Goal: Task Accomplishment & Management: Manage account settings

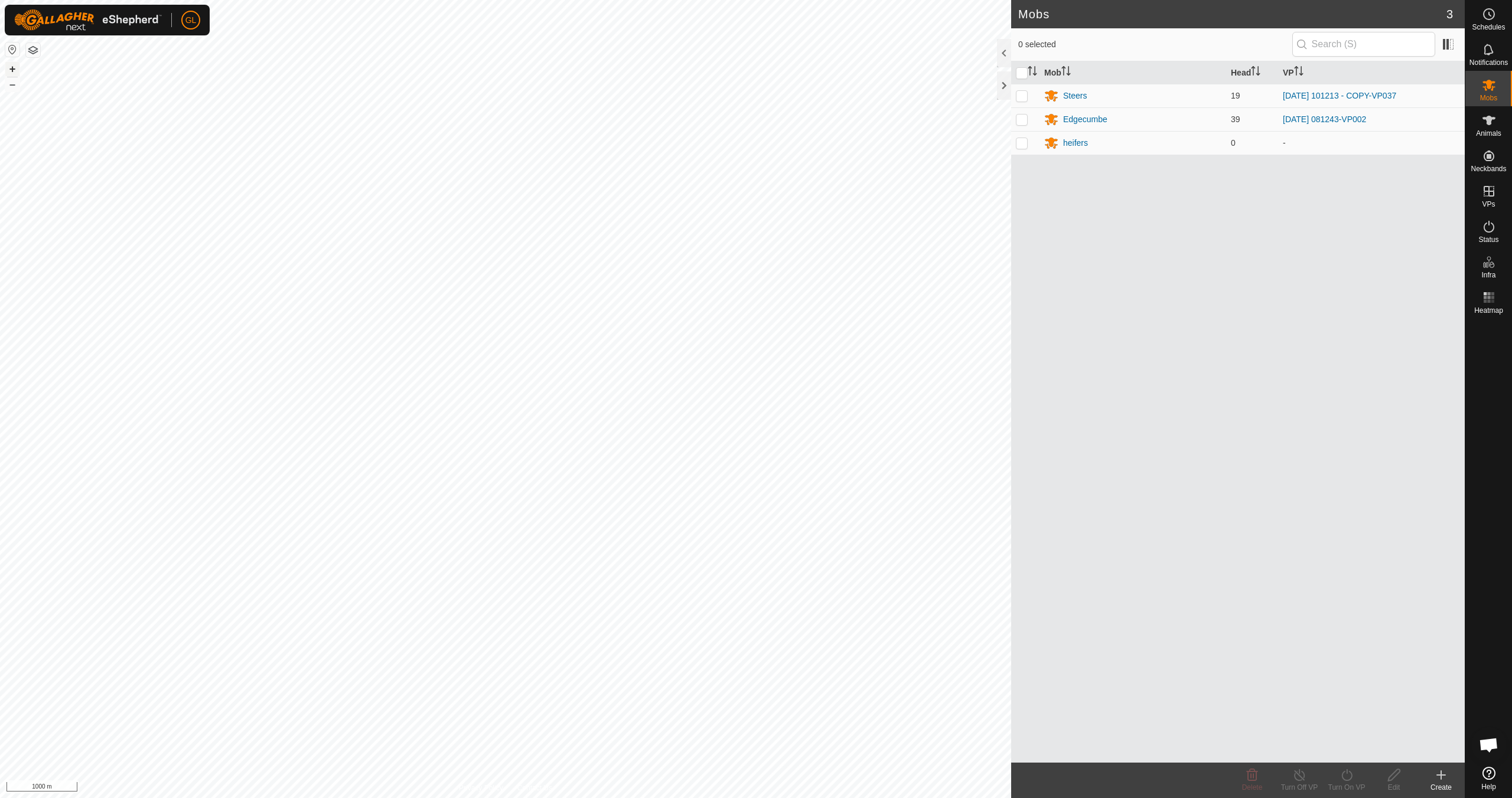
click at [13, 73] on button "+" at bounding box center [12, 69] width 14 height 14
click at [1411, 192] on link "In Rotation" at bounding box center [1413, 191] width 101 height 24
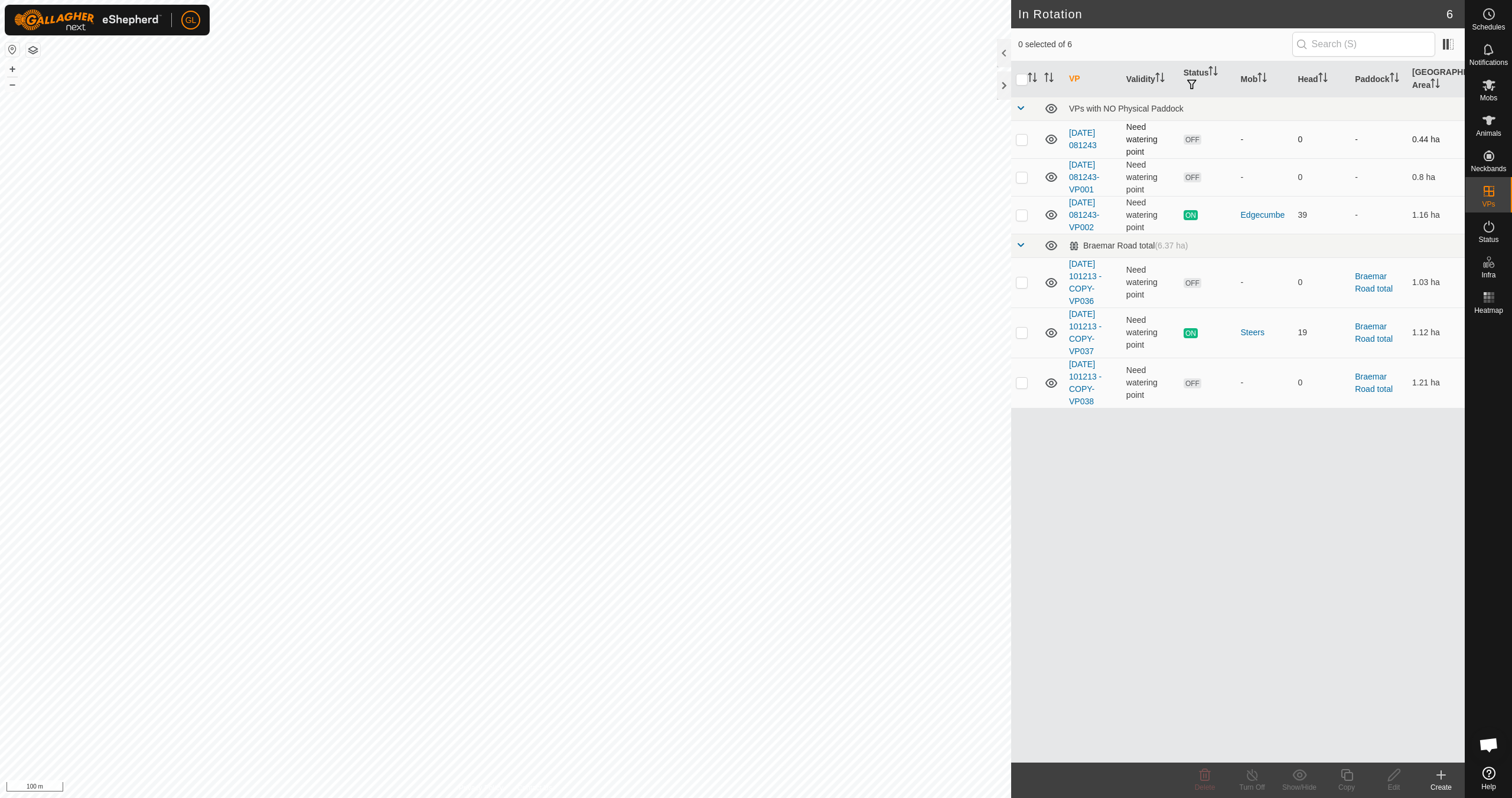
click at [1023, 137] on p-checkbox at bounding box center [1021, 139] width 12 height 10
checkbox input "true"
click at [1022, 179] on p-checkbox at bounding box center [1021, 177] width 12 height 10
checkbox input "true"
click at [1208, 781] on icon at bounding box center [1205, 775] width 14 height 14
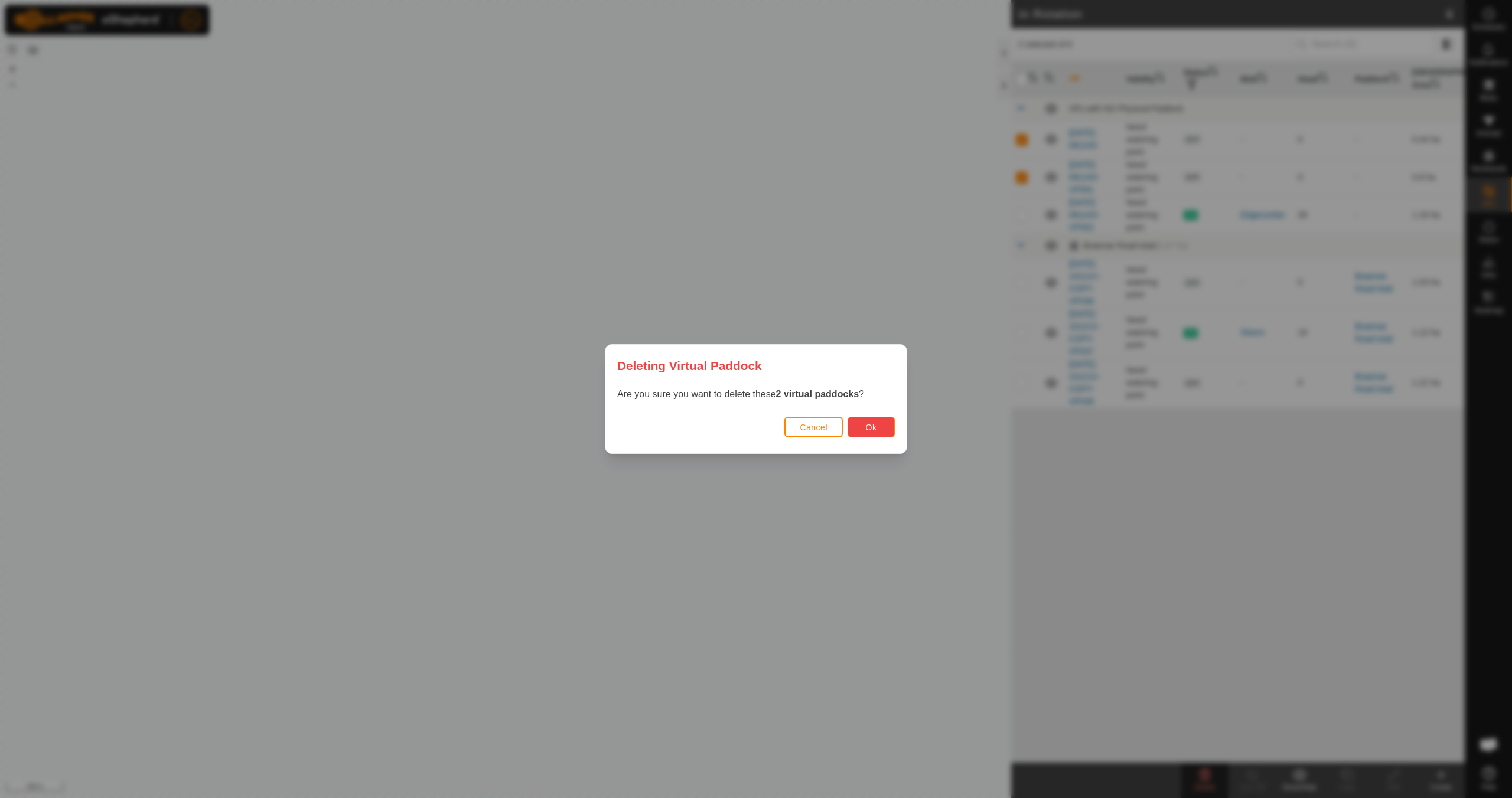
click at [871, 428] on span "Ok" at bounding box center [871, 427] width 11 height 10
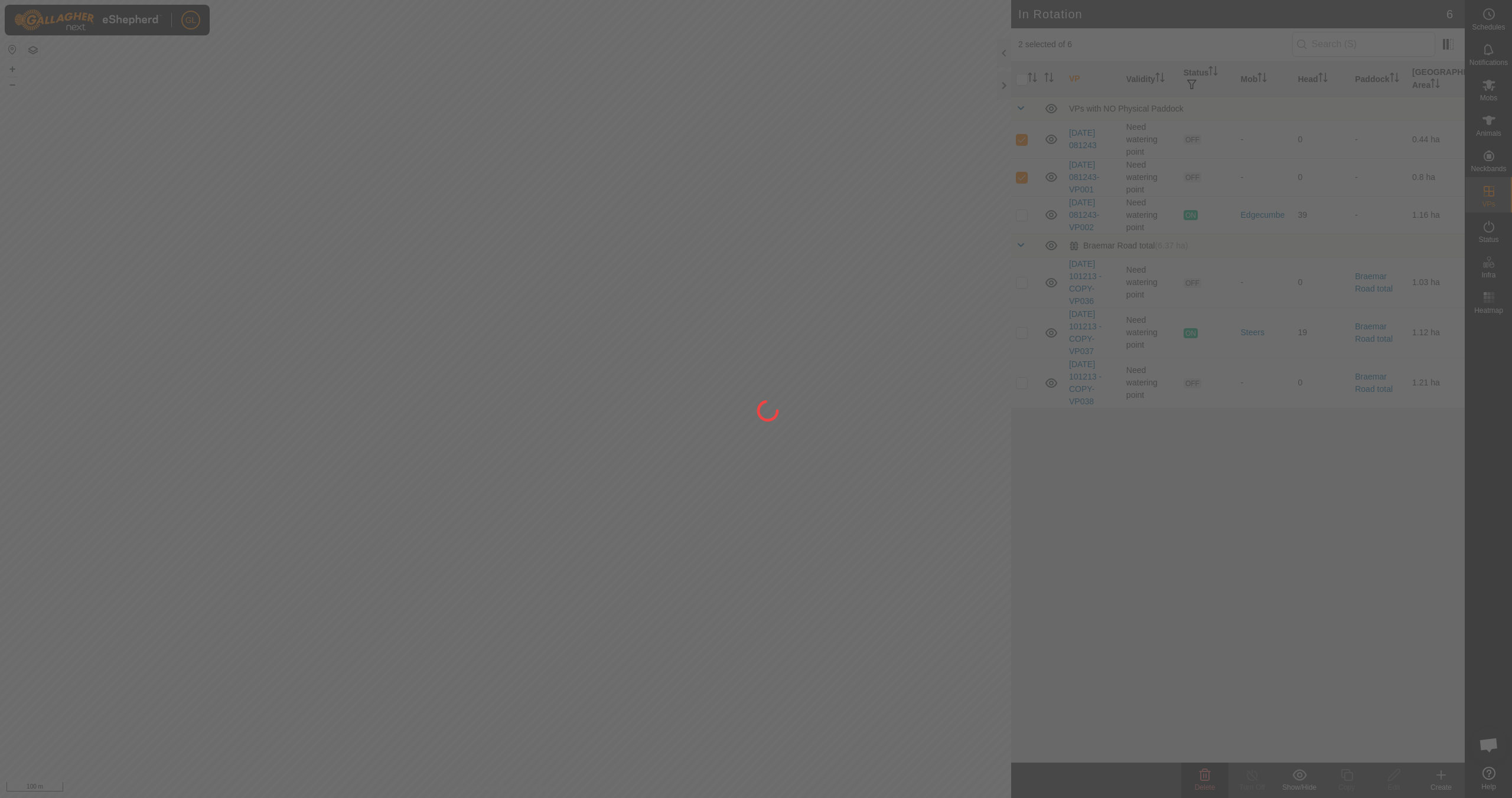
checkbox input "false"
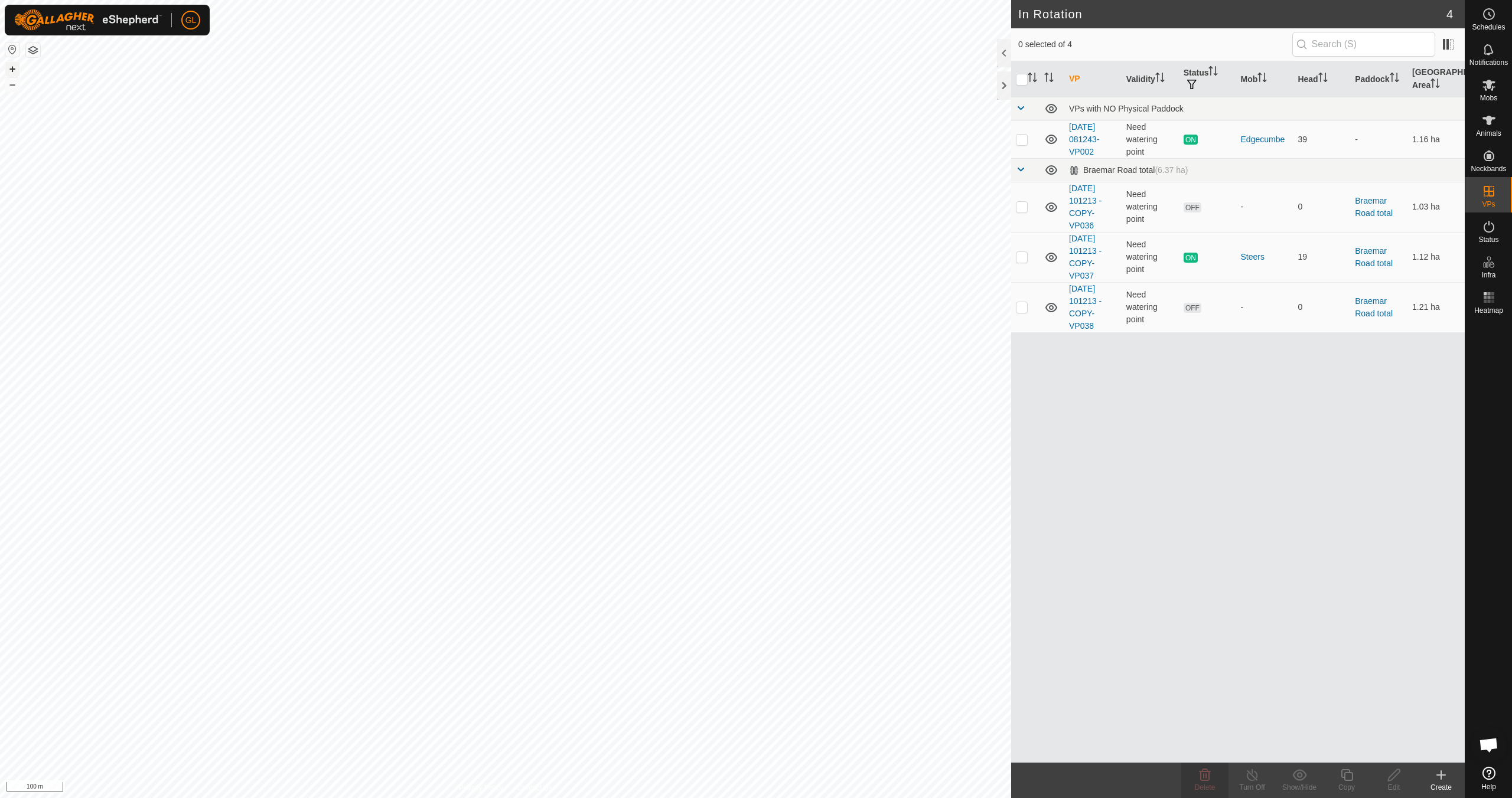
click at [12, 69] on button "+" at bounding box center [12, 69] width 14 height 14
click at [1019, 140] on p-checkbox at bounding box center [1021, 139] width 12 height 10
checkbox input "true"
click at [1346, 777] on icon at bounding box center [1346, 775] width 15 height 14
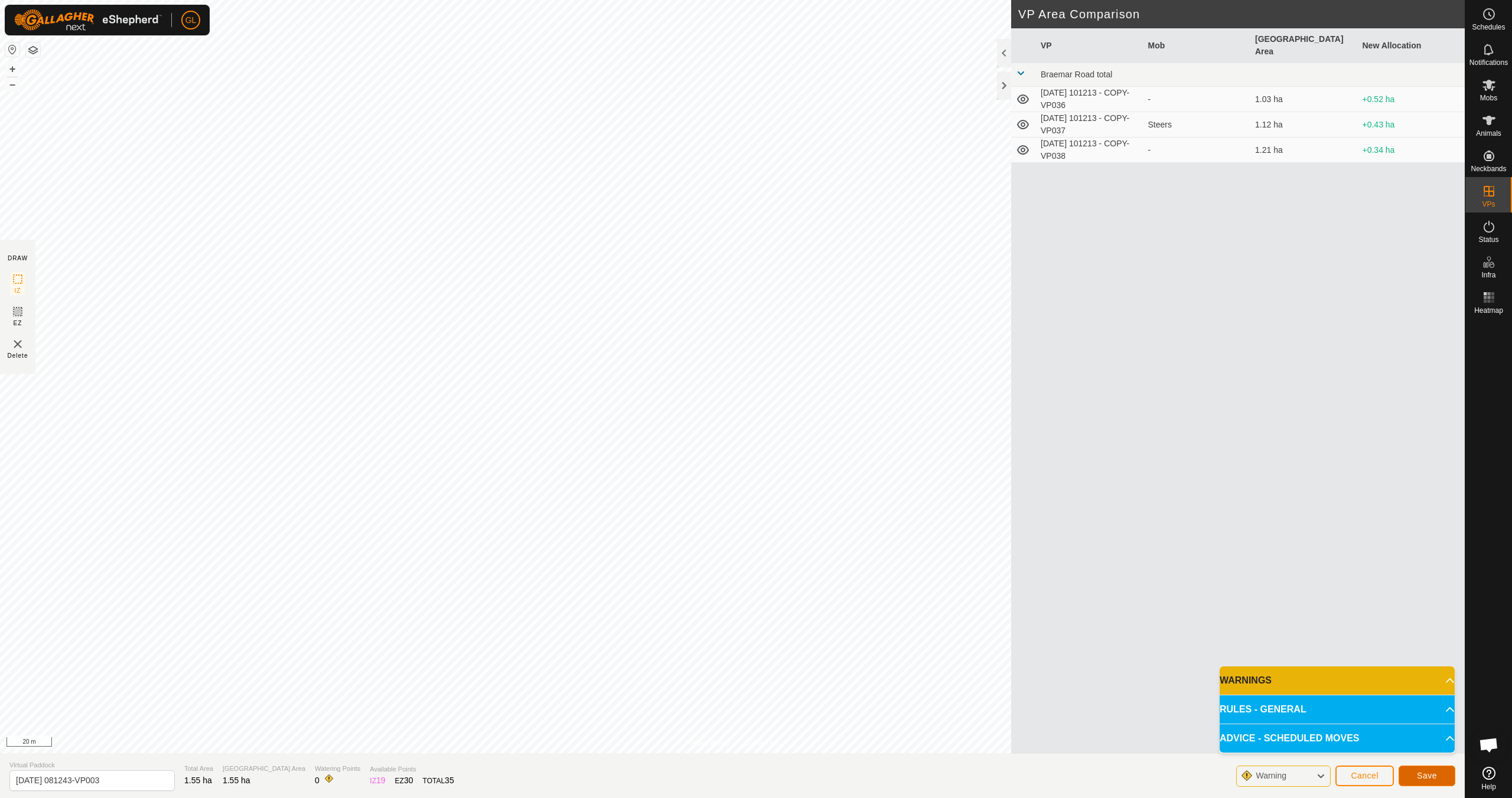
click at [1428, 774] on span "Save" at bounding box center [1427, 776] width 20 height 10
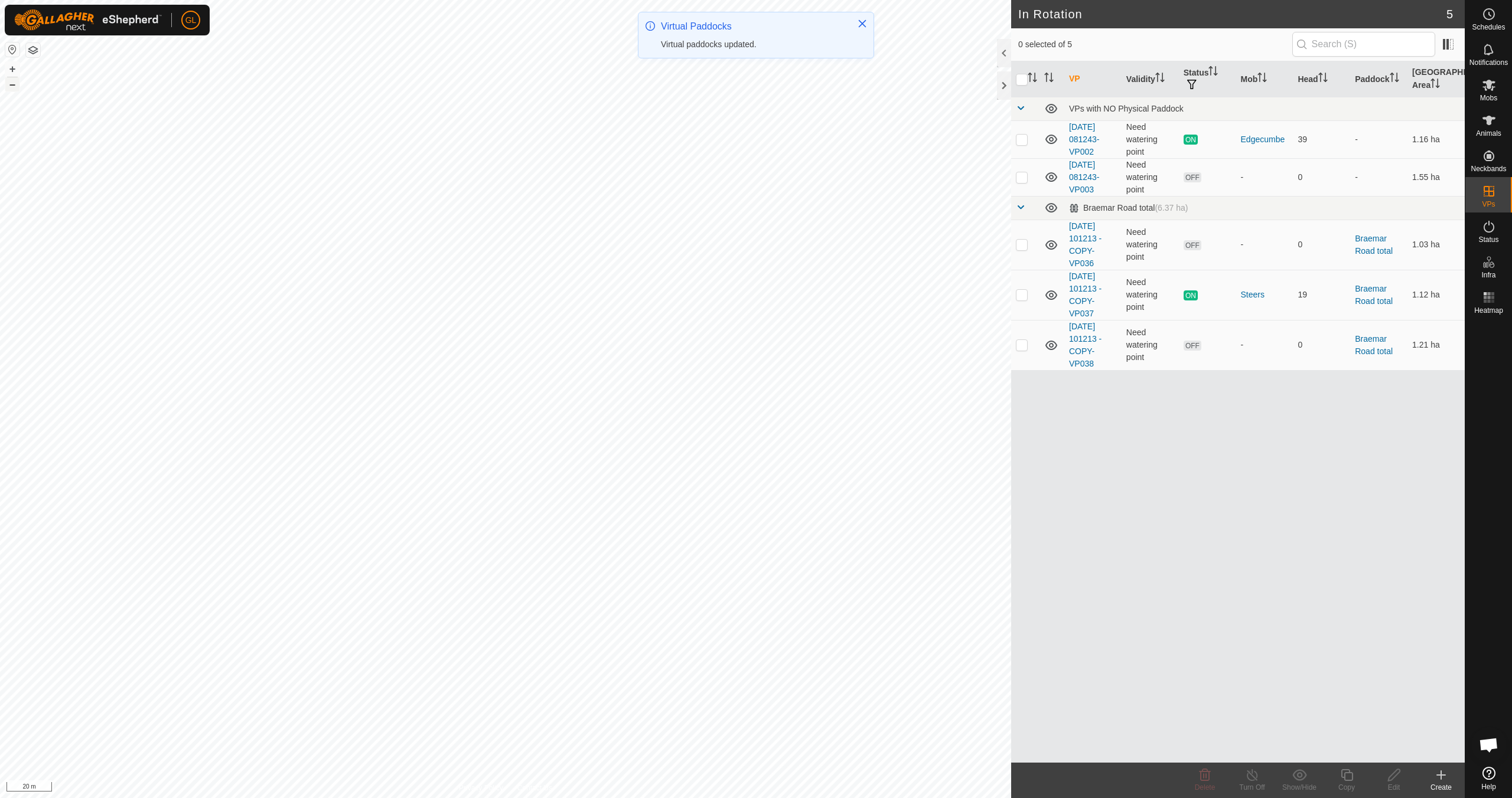
click at [10, 82] on button "–" at bounding box center [12, 84] width 14 height 14
click at [11, 86] on button "–" at bounding box center [12, 84] width 14 height 14
click at [11, 87] on button "–" at bounding box center [12, 84] width 14 height 14
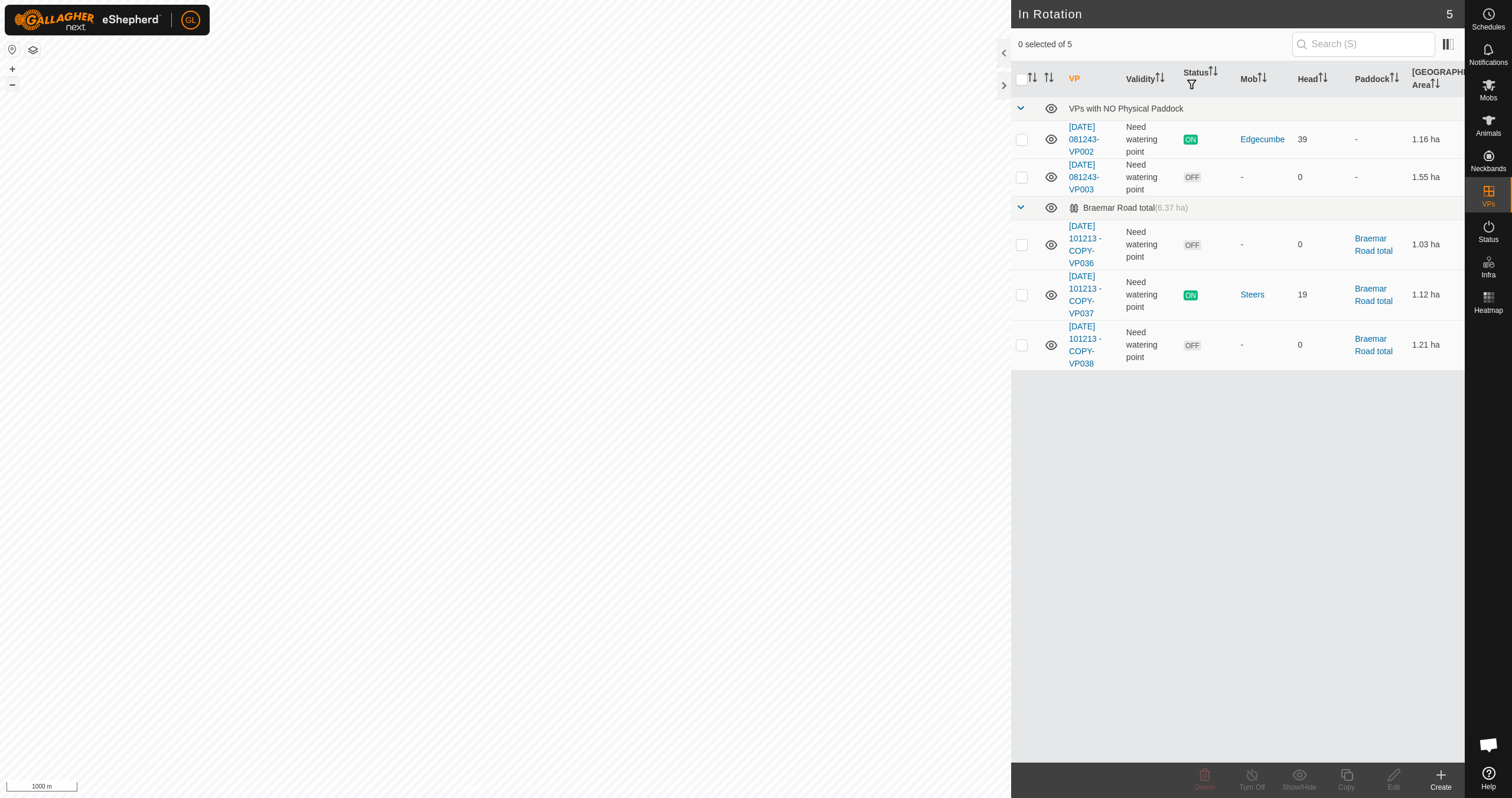
click at [11, 87] on button "–" at bounding box center [12, 84] width 14 height 14
click at [15, 69] on button "+" at bounding box center [12, 69] width 14 height 14
click at [10, 68] on button "+" at bounding box center [12, 69] width 14 height 14
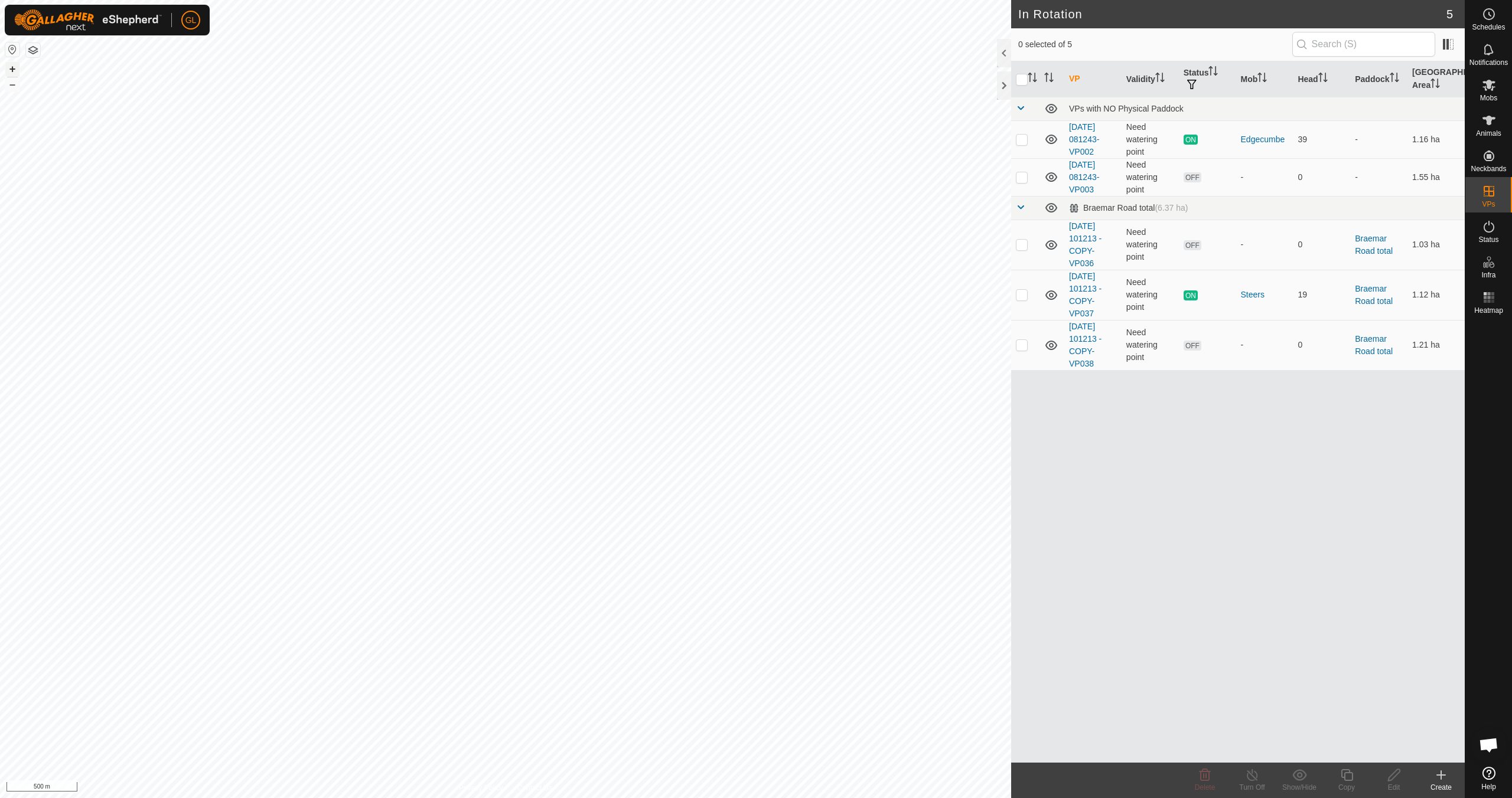
click at [10, 67] on button "+" at bounding box center [12, 69] width 14 height 14
click at [12, 69] on button "+" at bounding box center [12, 69] width 14 height 14
click at [12, 65] on button "+" at bounding box center [12, 69] width 14 height 14
click at [1019, 248] on p-checkbox at bounding box center [1021, 244] width 12 height 10
click at [1205, 776] on icon at bounding box center [1205, 775] width 14 height 14
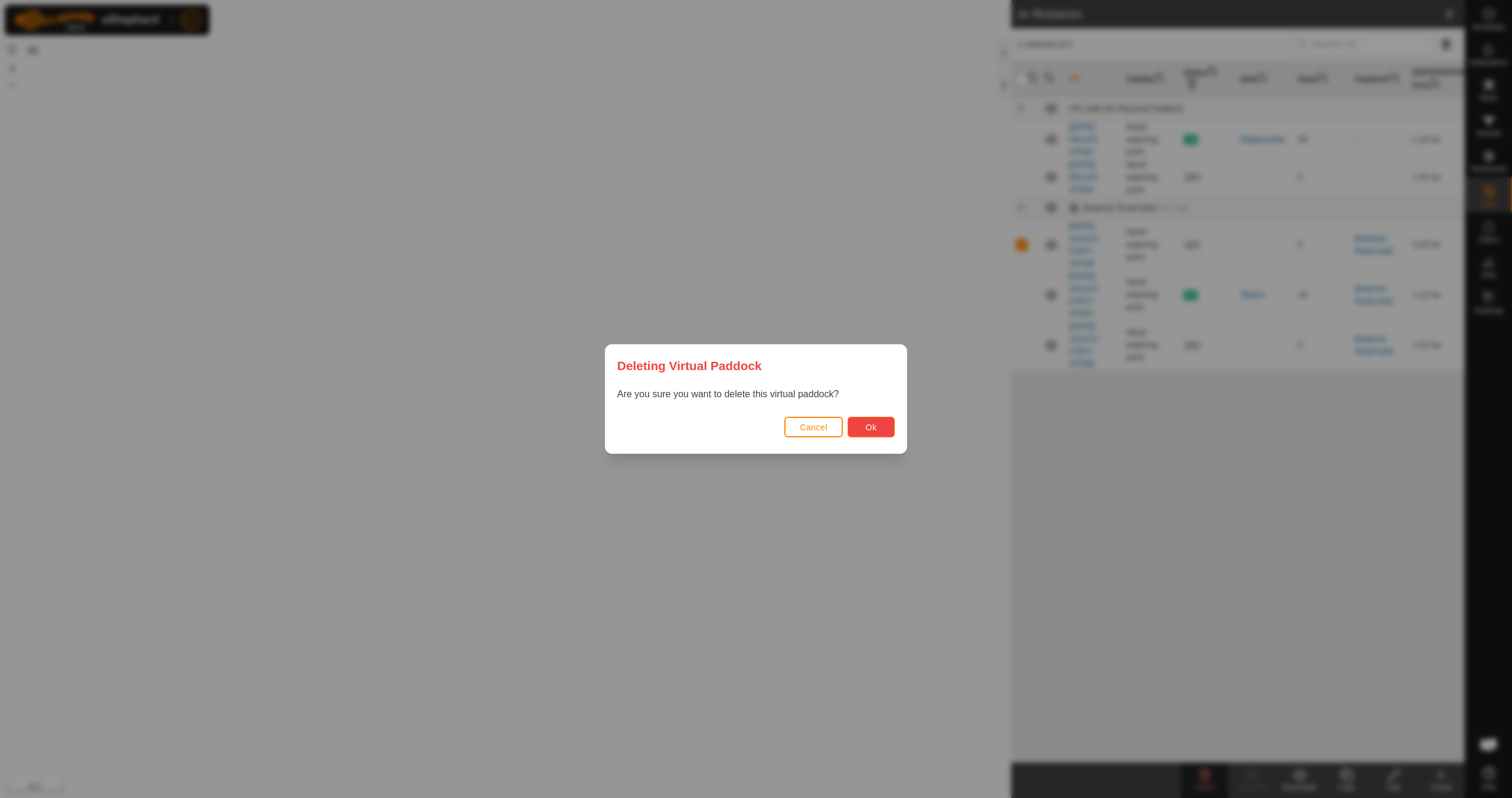
click at [873, 422] on span "Ok" at bounding box center [871, 427] width 11 height 10
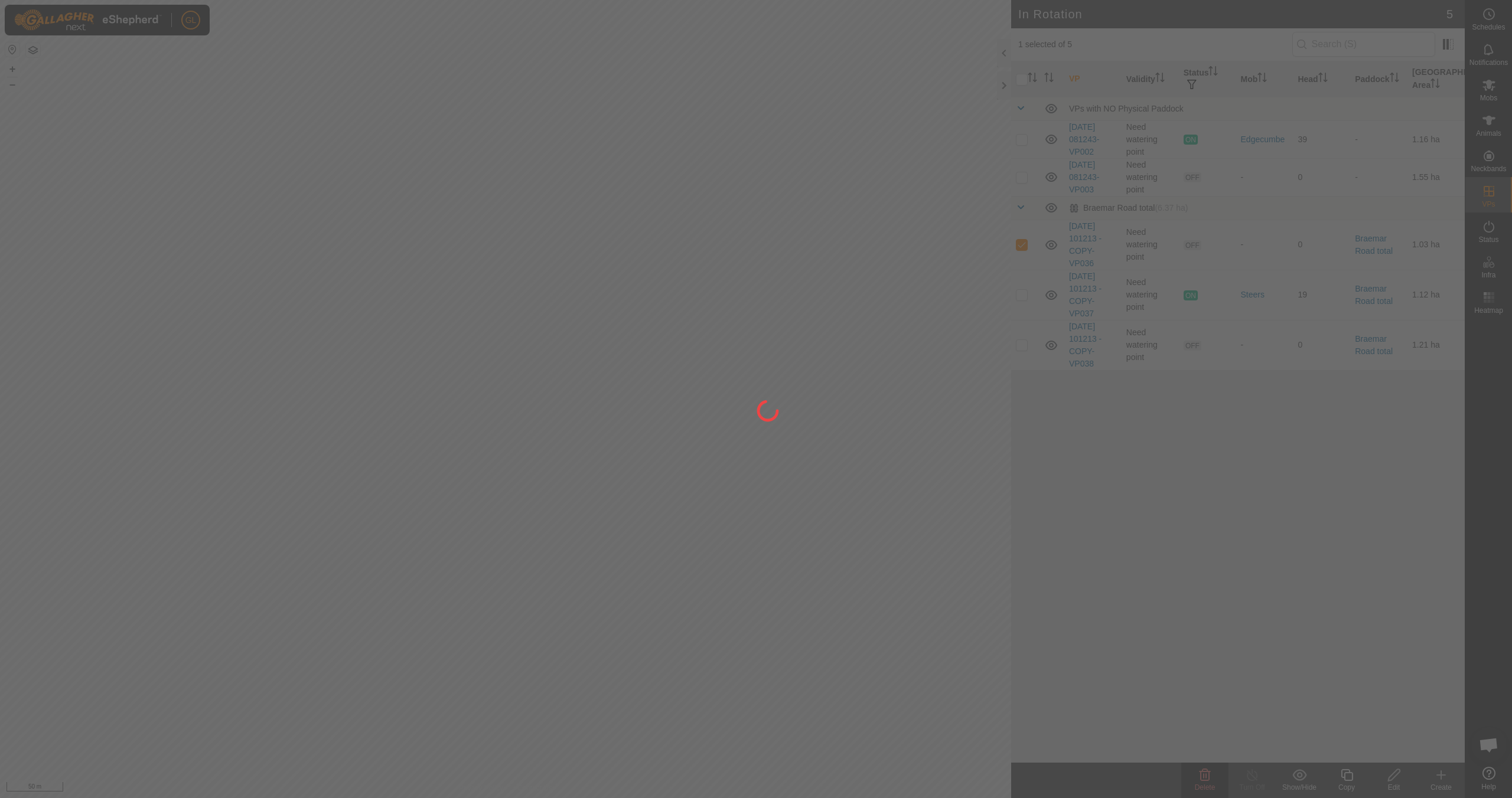
checkbox input "false"
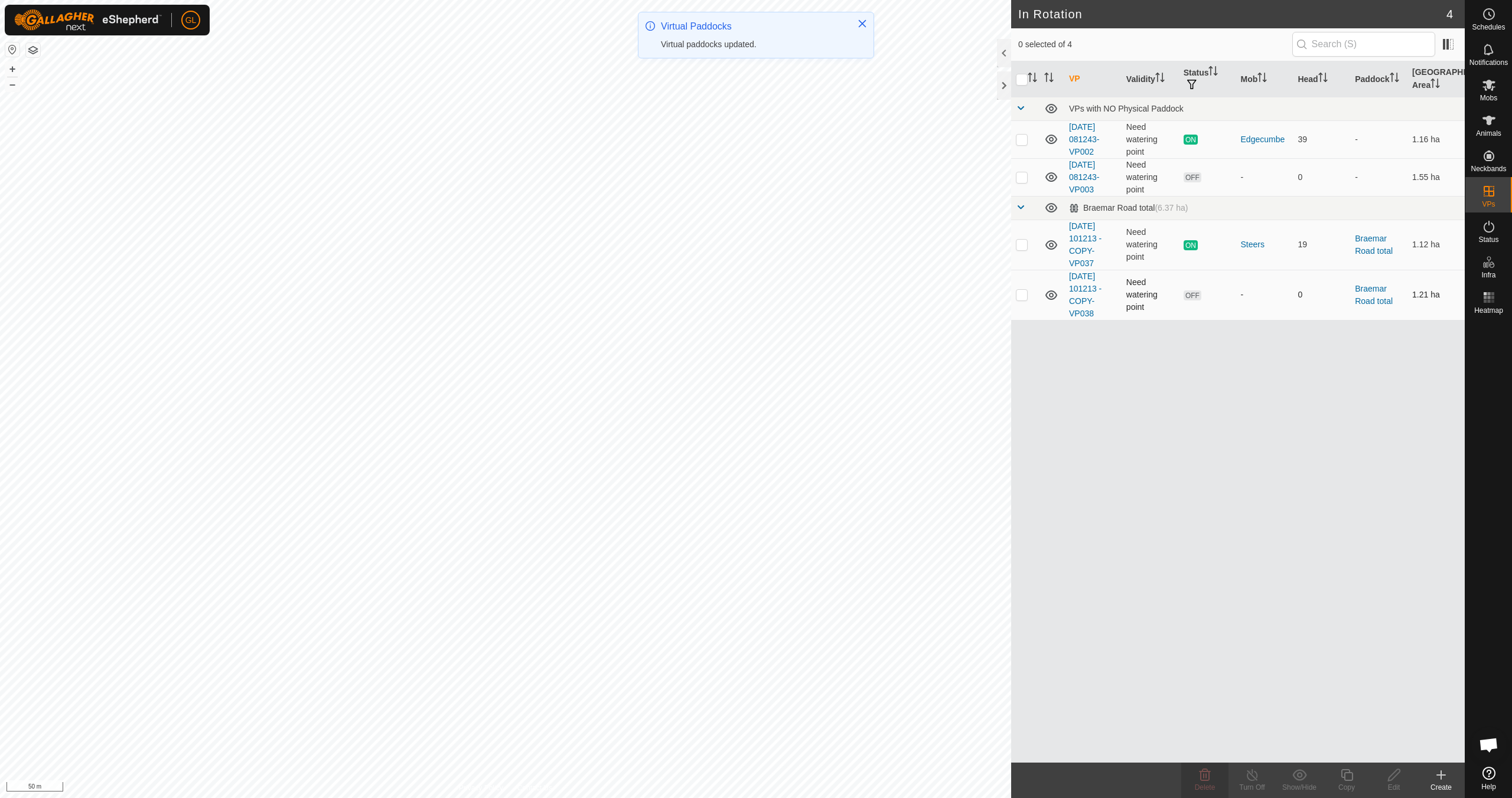
click at [1021, 296] on p-checkbox at bounding box center [1021, 294] width 12 height 10
checkbox input "true"
click at [1353, 779] on copy-svg-icon at bounding box center [1347, 775] width 48 height 14
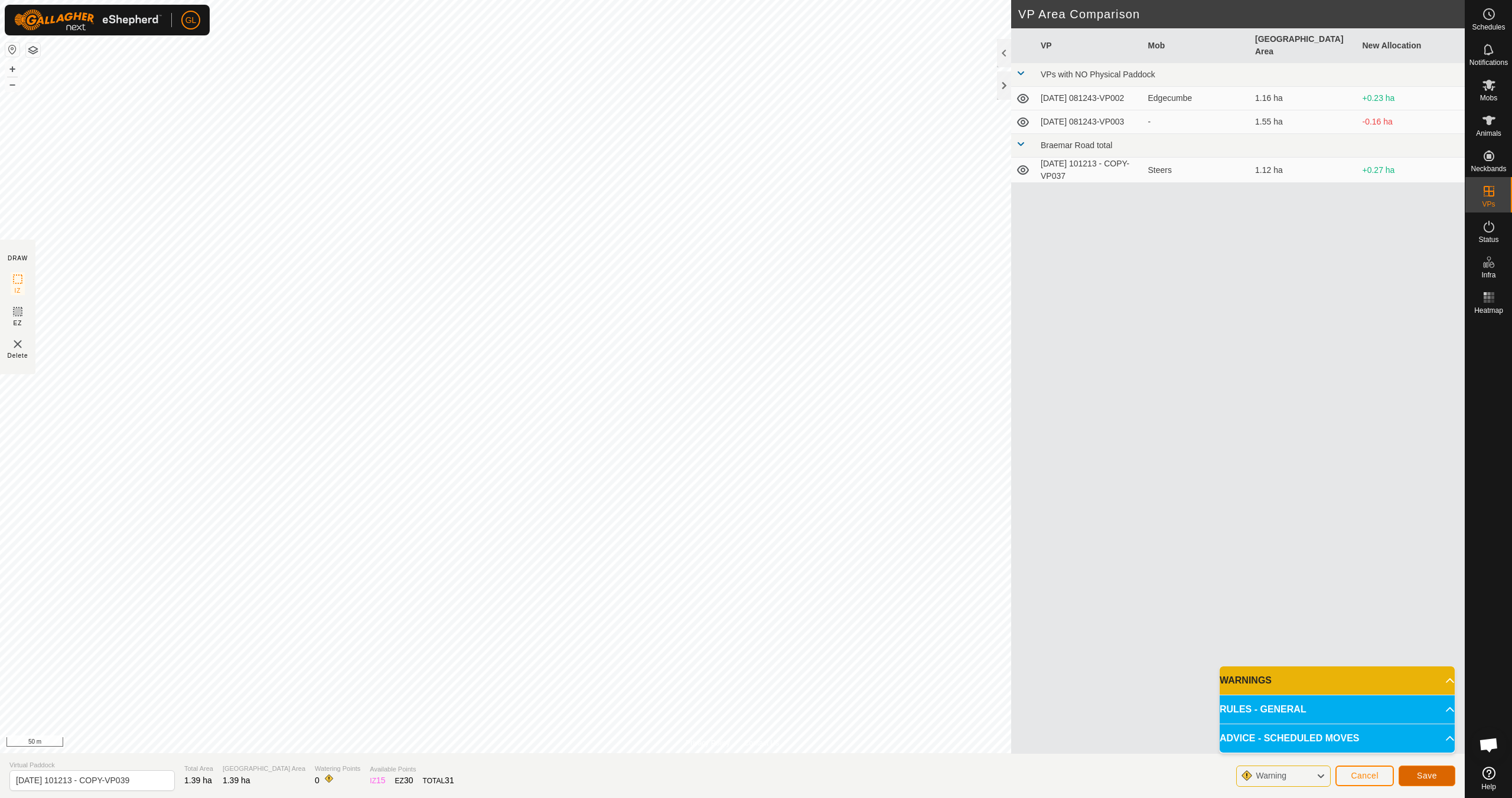
click at [1435, 777] on span "Save" at bounding box center [1427, 776] width 20 height 10
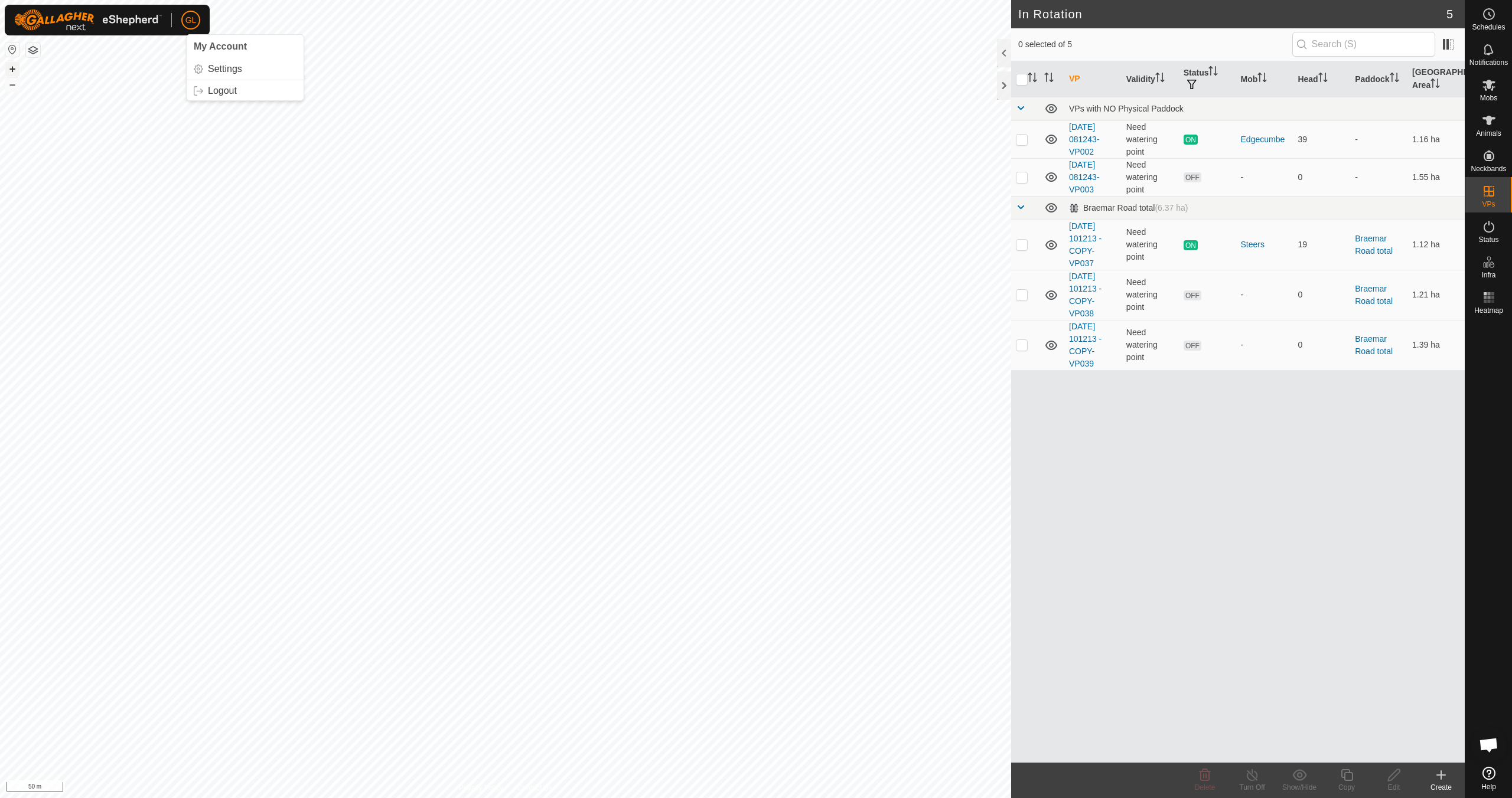
click at [14, 69] on button "+" at bounding box center [12, 69] width 14 height 14
click at [1019, 345] on p-checkbox at bounding box center [1021, 345] width 12 height 10
checkbox input "true"
click at [1394, 781] on icon at bounding box center [1394, 775] width 15 height 14
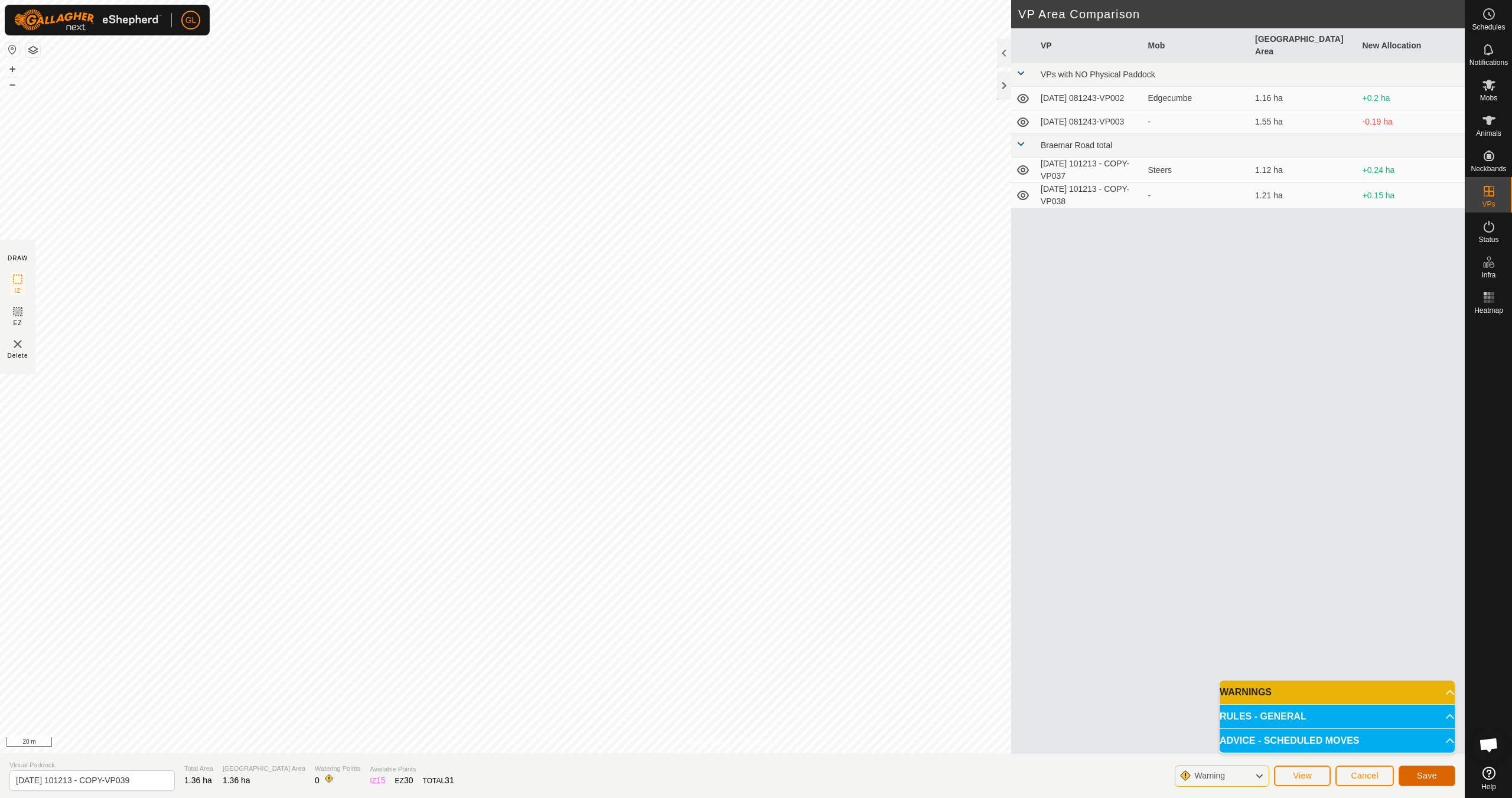
click at [1432, 779] on span "Save" at bounding box center [1427, 776] width 20 height 10
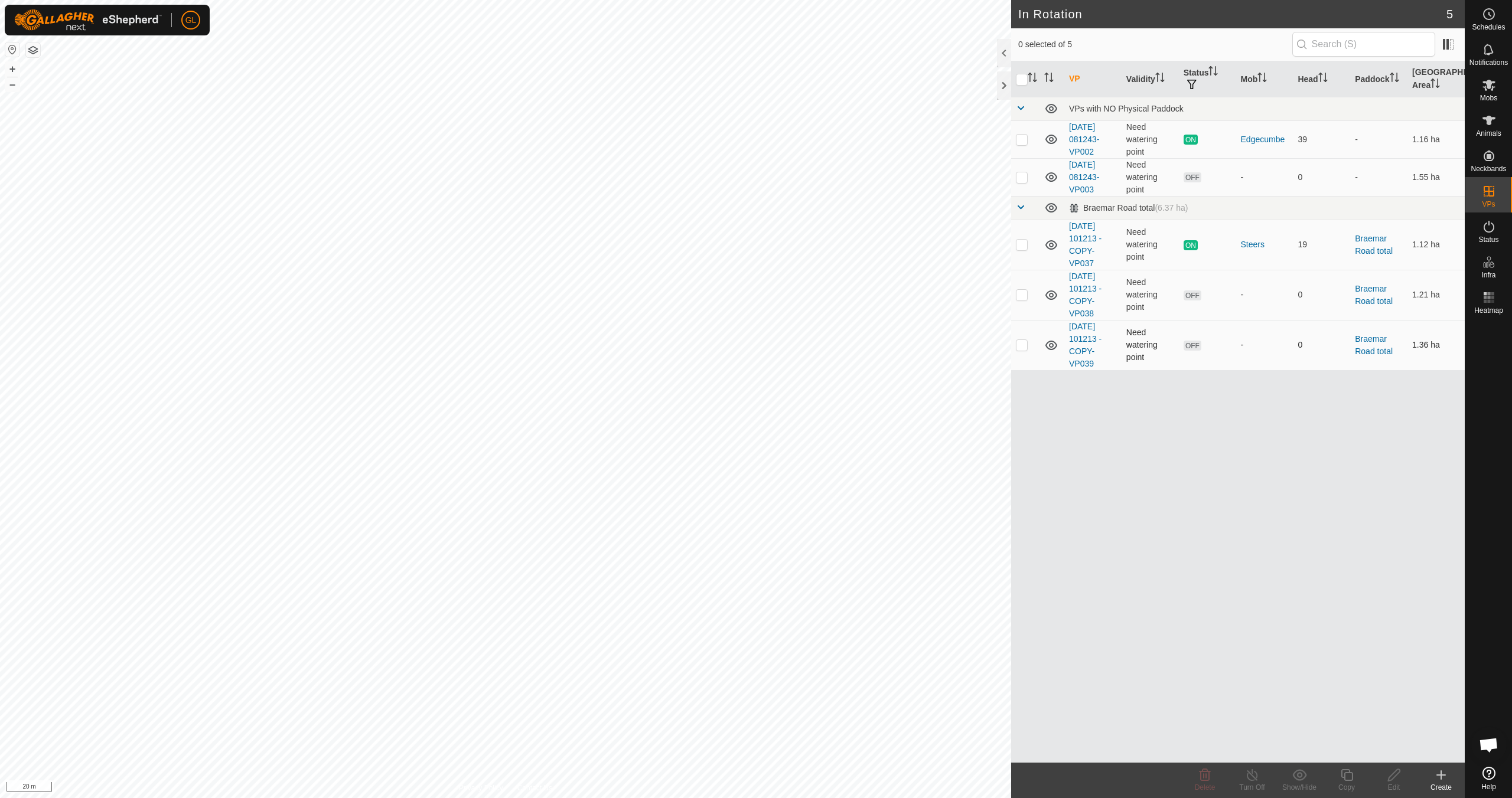
click at [1021, 347] on p-checkbox at bounding box center [1021, 345] width 12 height 10
checkbox input "true"
click at [1342, 779] on icon at bounding box center [1346, 775] width 15 height 14
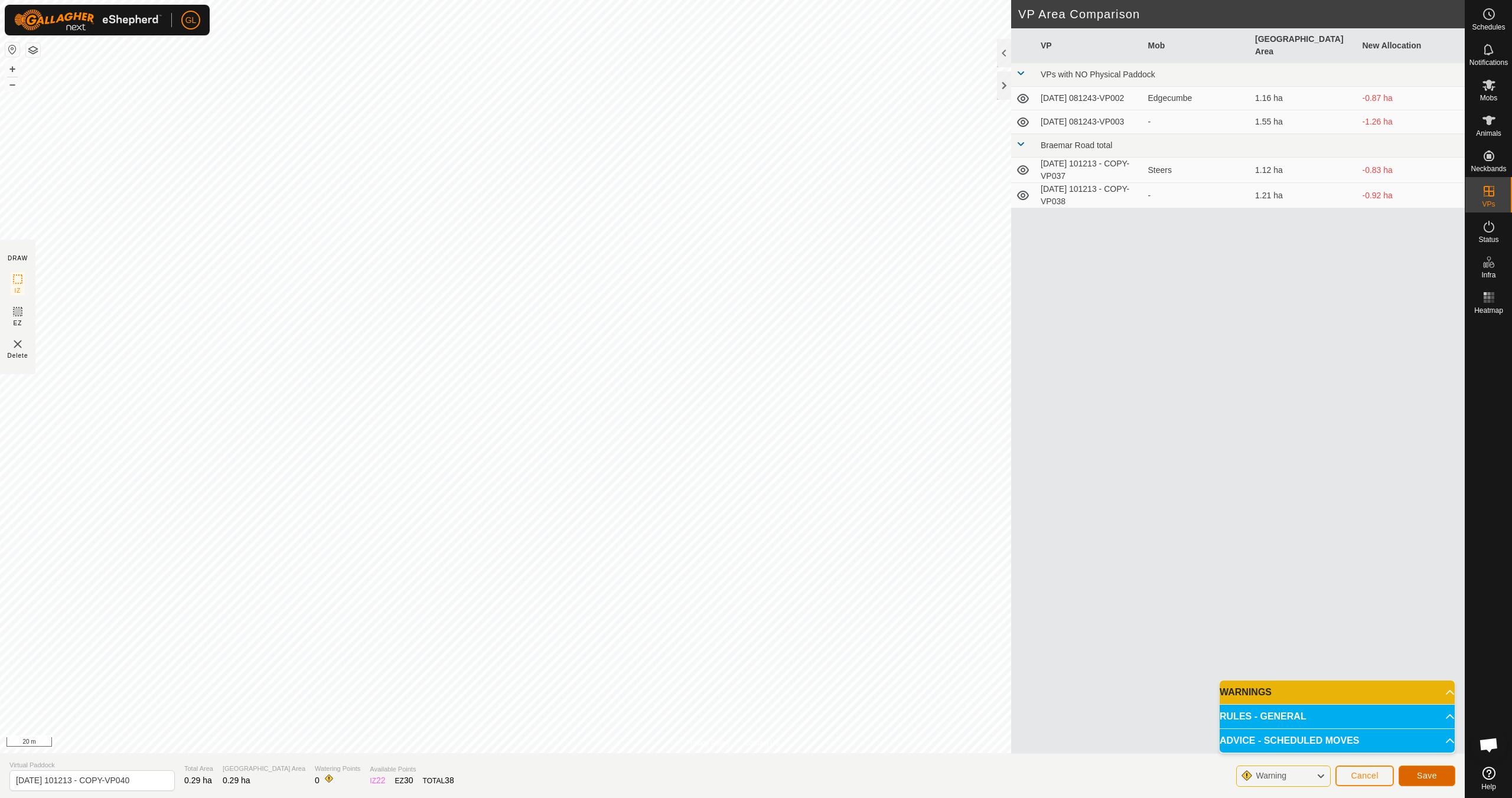
click at [1432, 777] on span "Save" at bounding box center [1427, 776] width 20 height 10
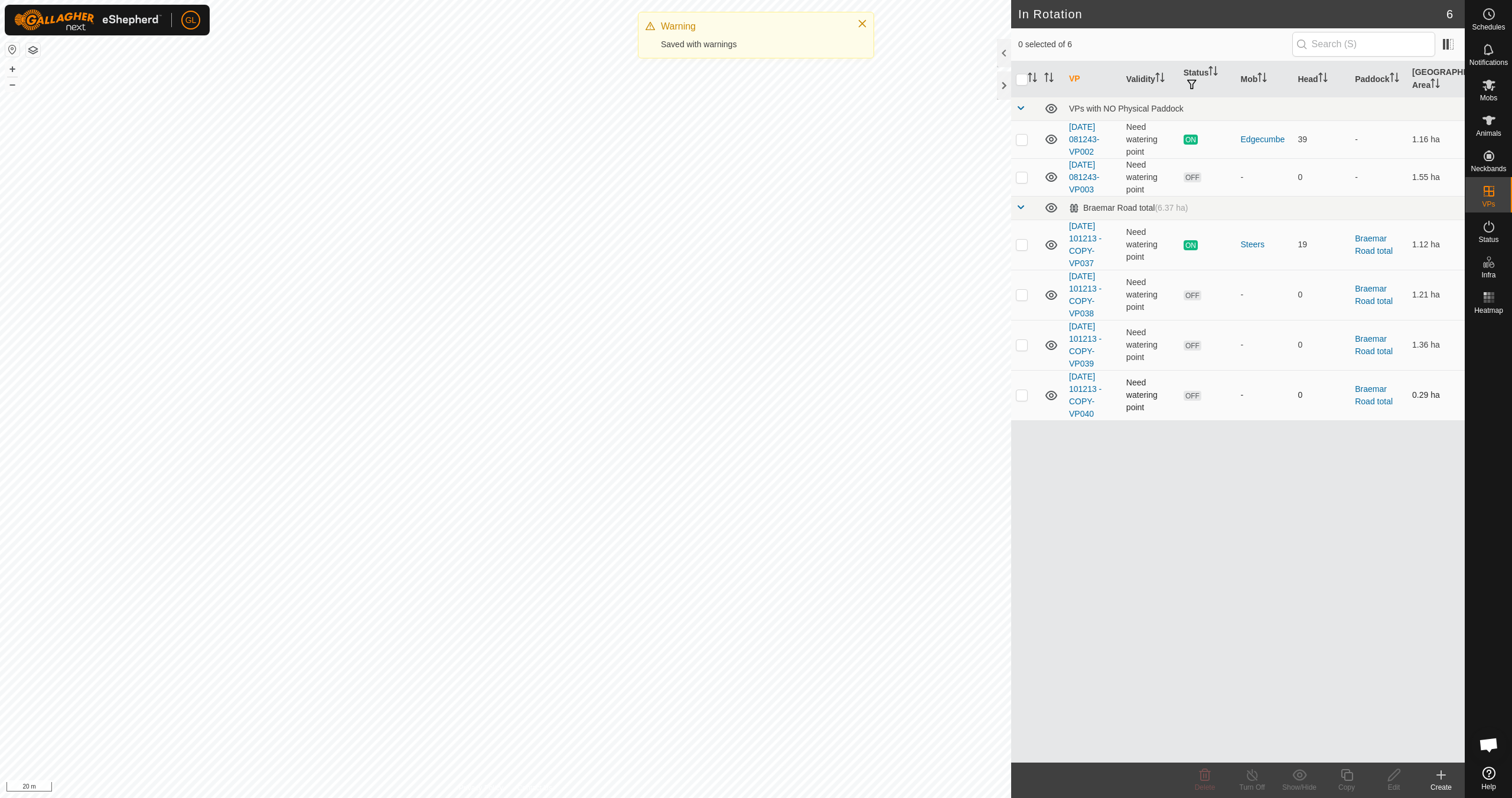
click at [1021, 397] on p-checkbox at bounding box center [1021, 395] width 12 height 10
checkbox input "true"
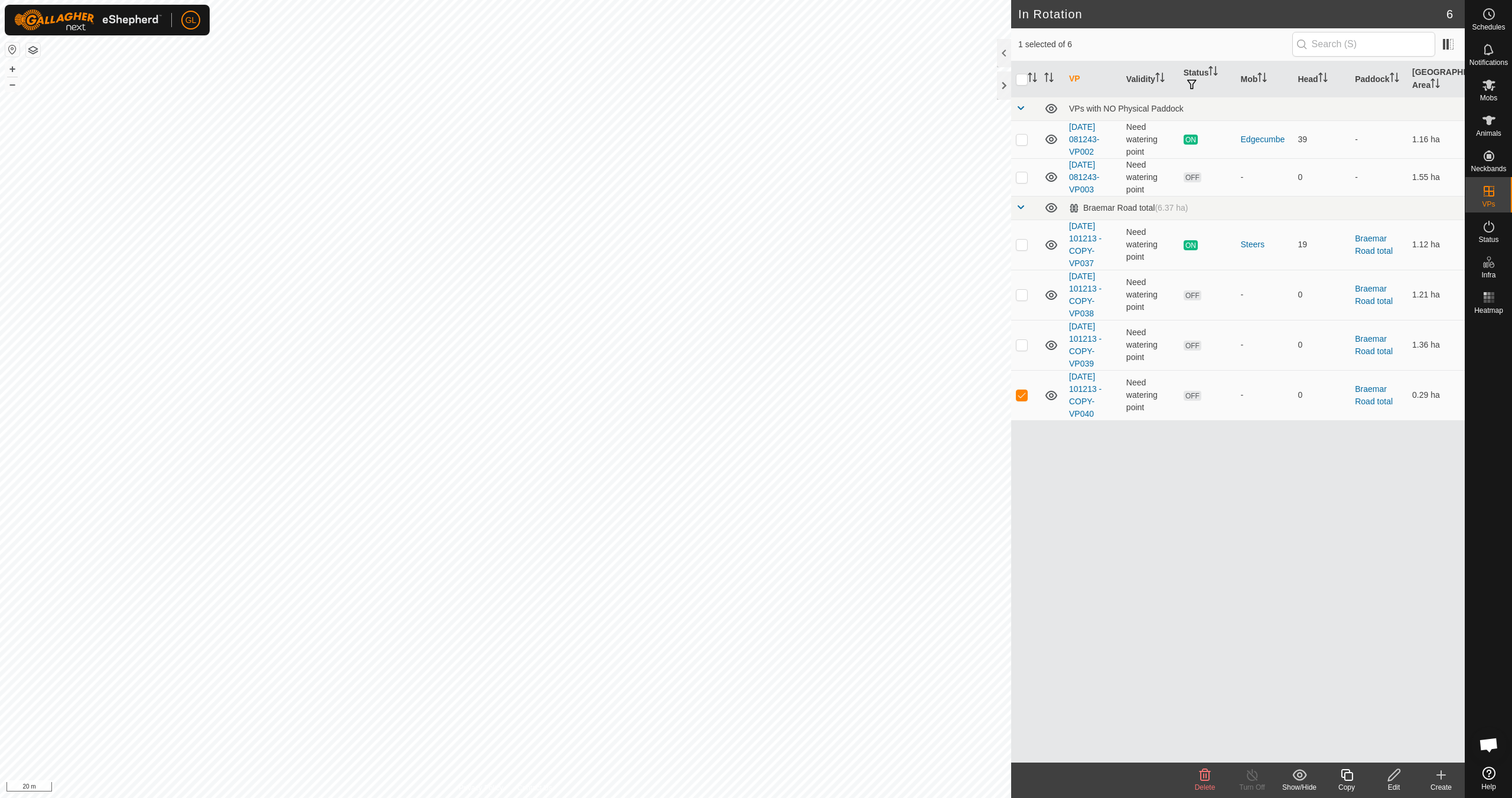
click at [1349, 781] on icon at bounding box center [1346, 775] width 12 height 12
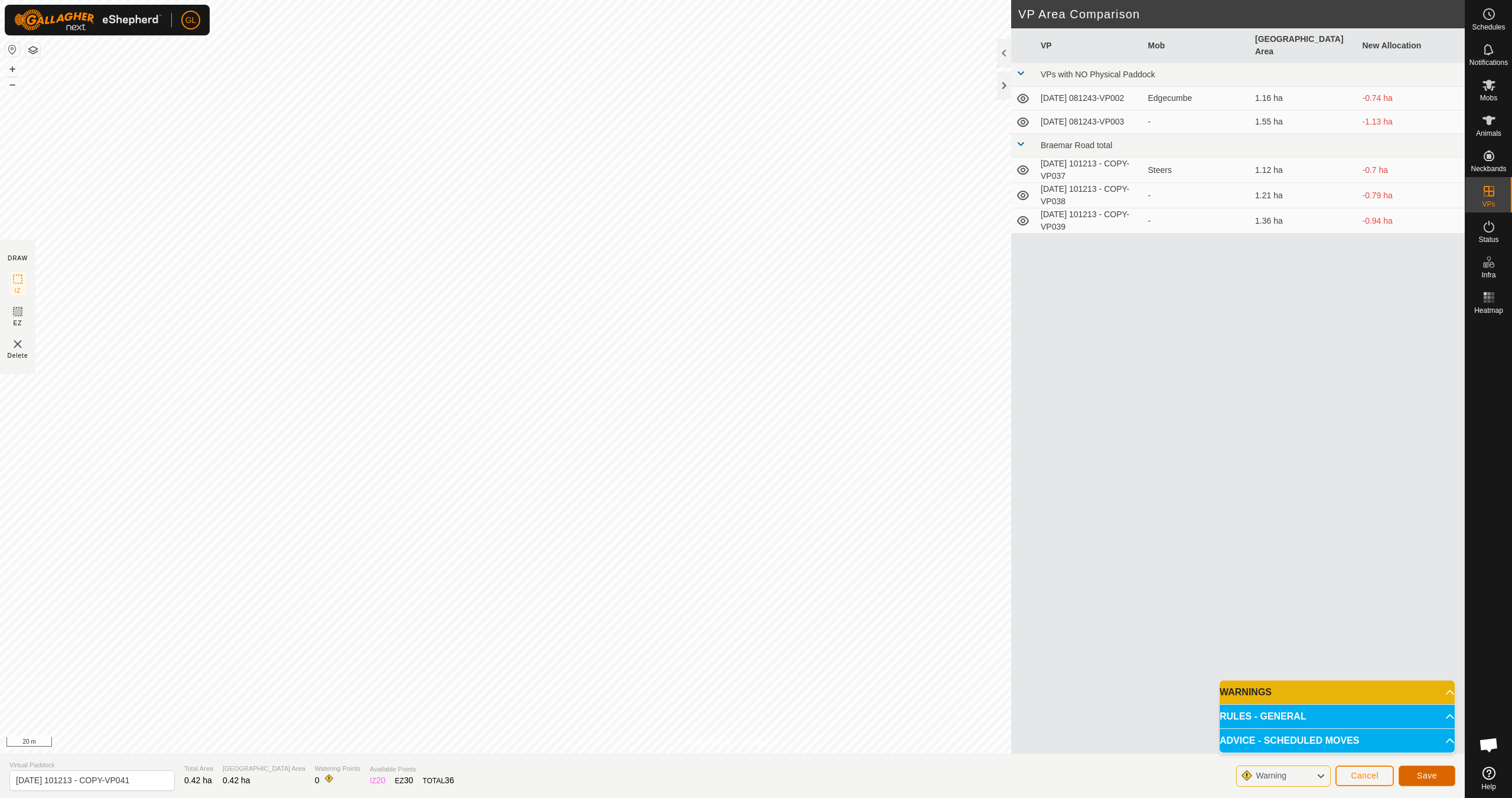
click at [1425, 771] on span "Save" at bounding box center [1427, 776] width 20 height 10
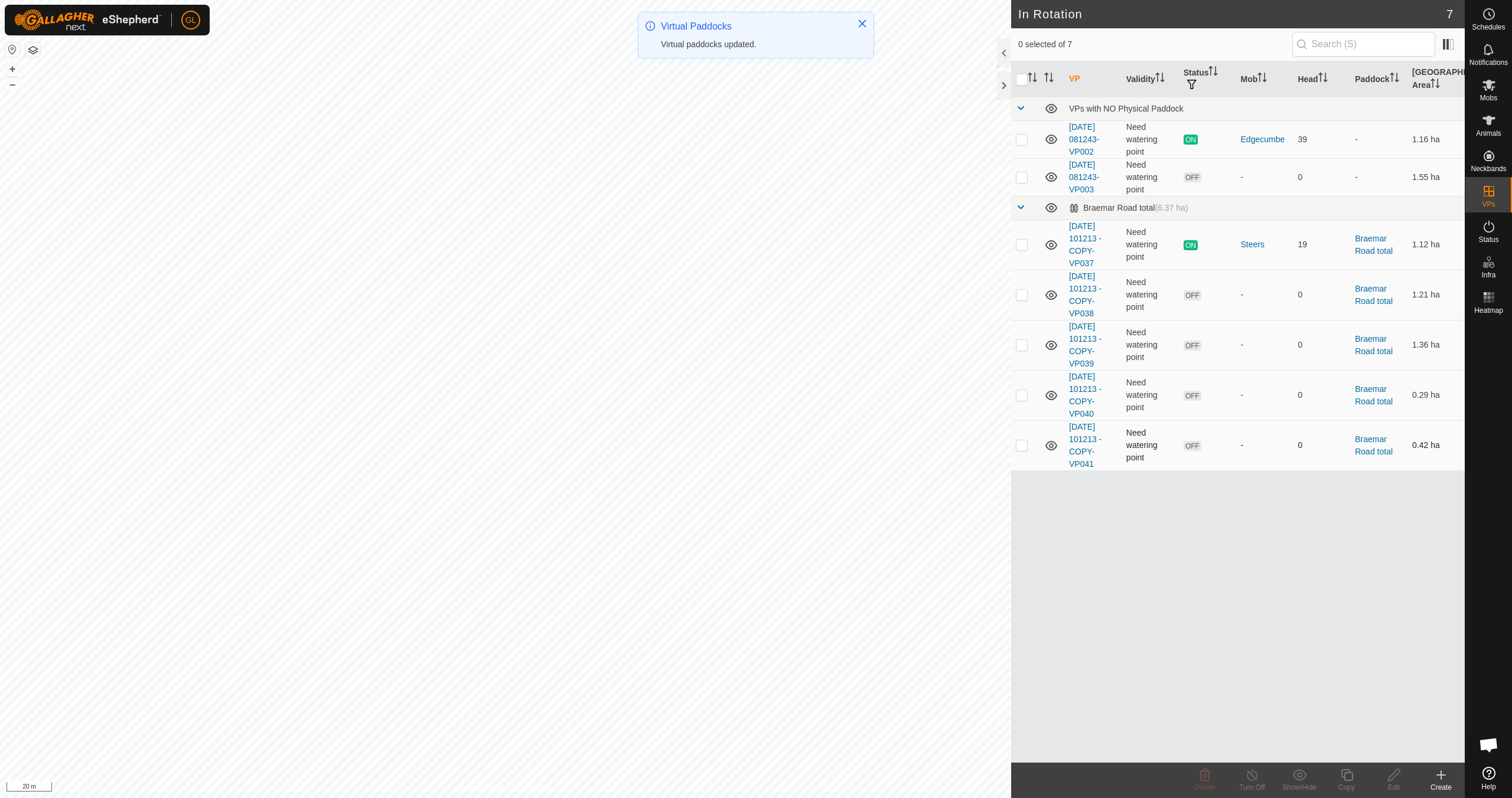
click at [1021, 448] on p-checkbox at bounding box center [1021, 445] width 12 height 10
checkbox input "true"
click at [1391, 781] on icon at bounding box center [1394, 775] width 15 height 14
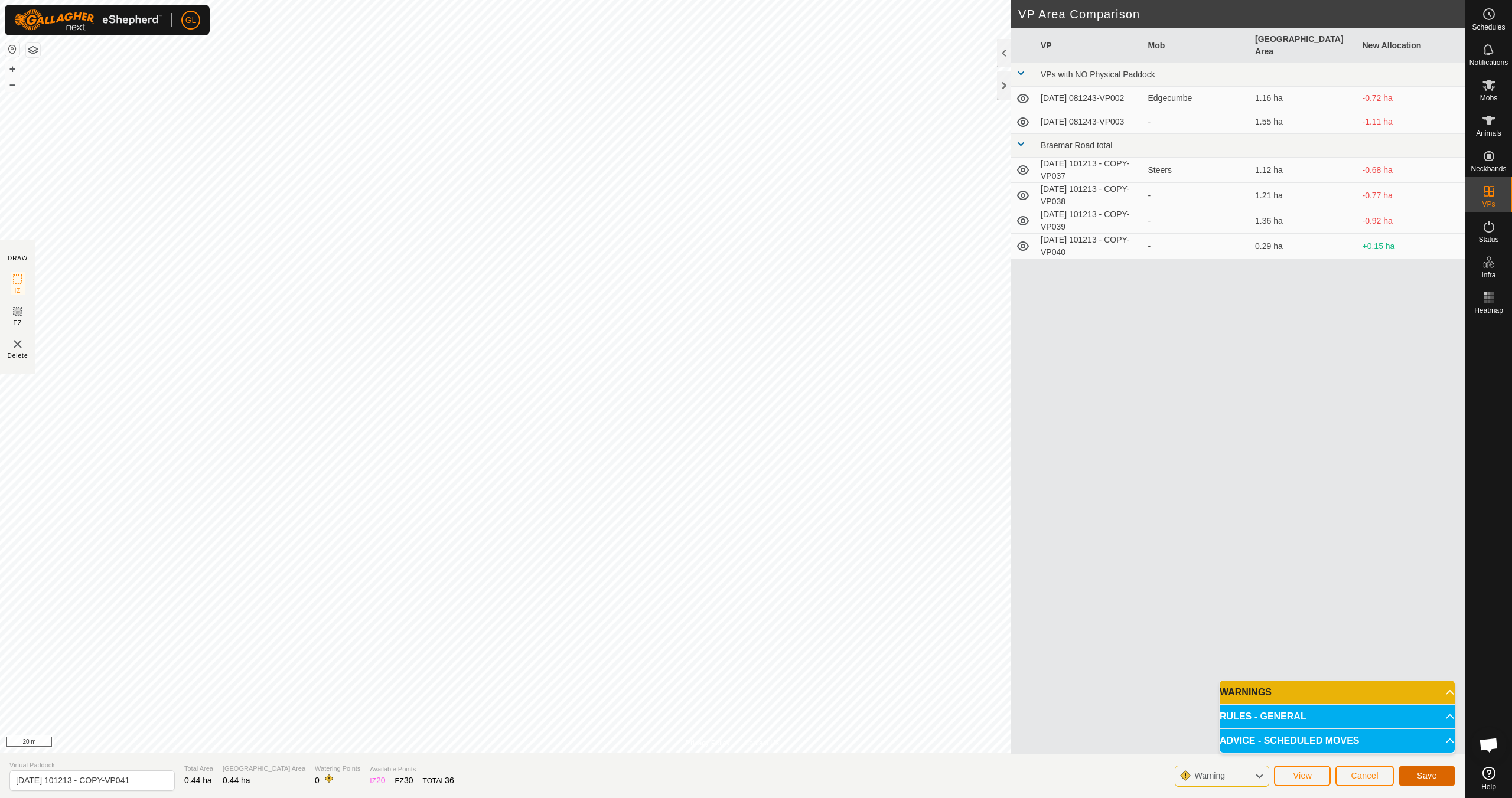
click at [1428, 777] on span "Save" at bounding box center [1427, 776] width 20 height 10
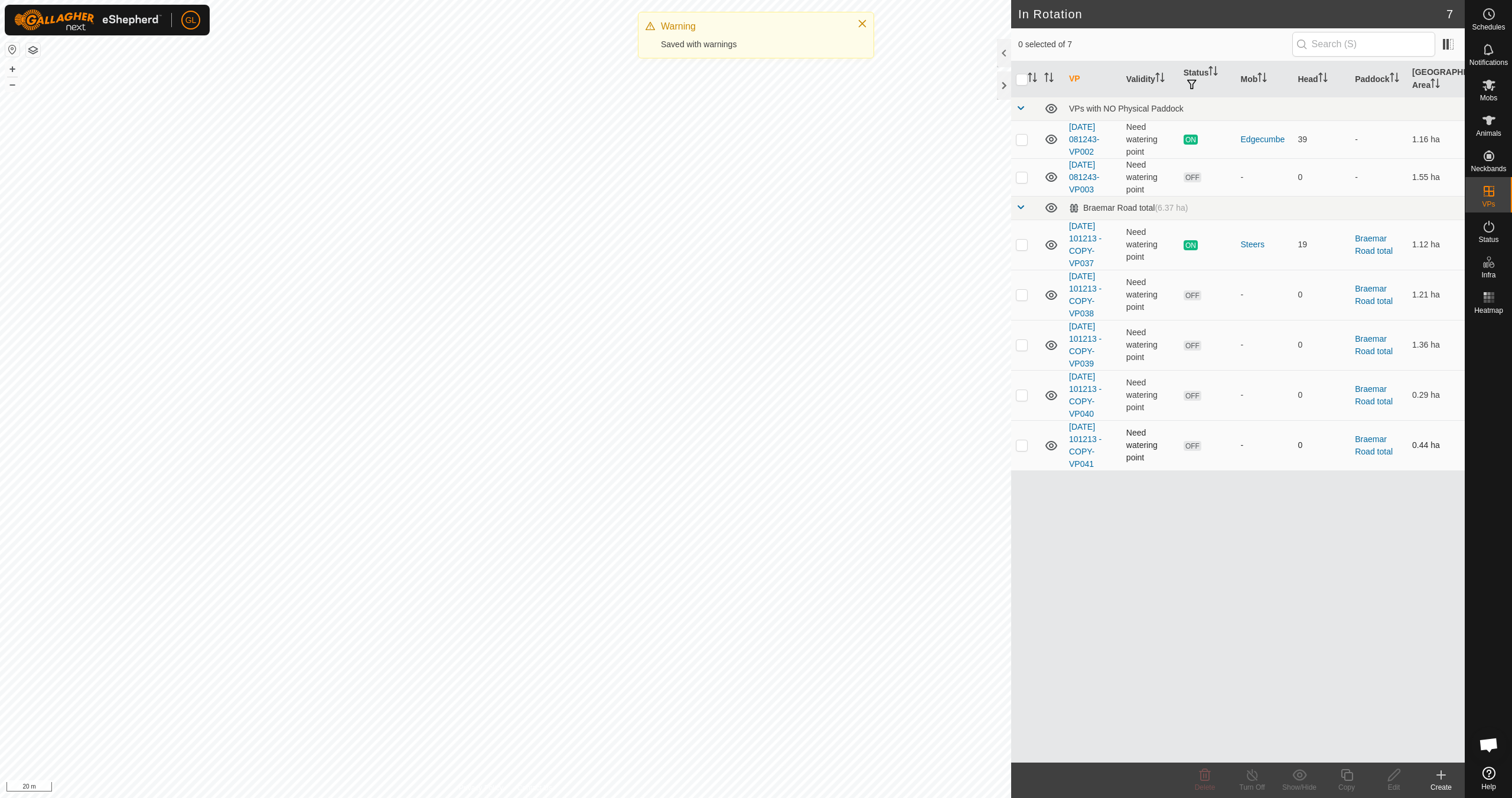
click at [1023, 443] on p-checkbox at bounding box center [1021, 445] width 12 height 10
checkbox input "true"
click at [1348, 774] on icon at bounding box center [1346, 775] width 15 height 14
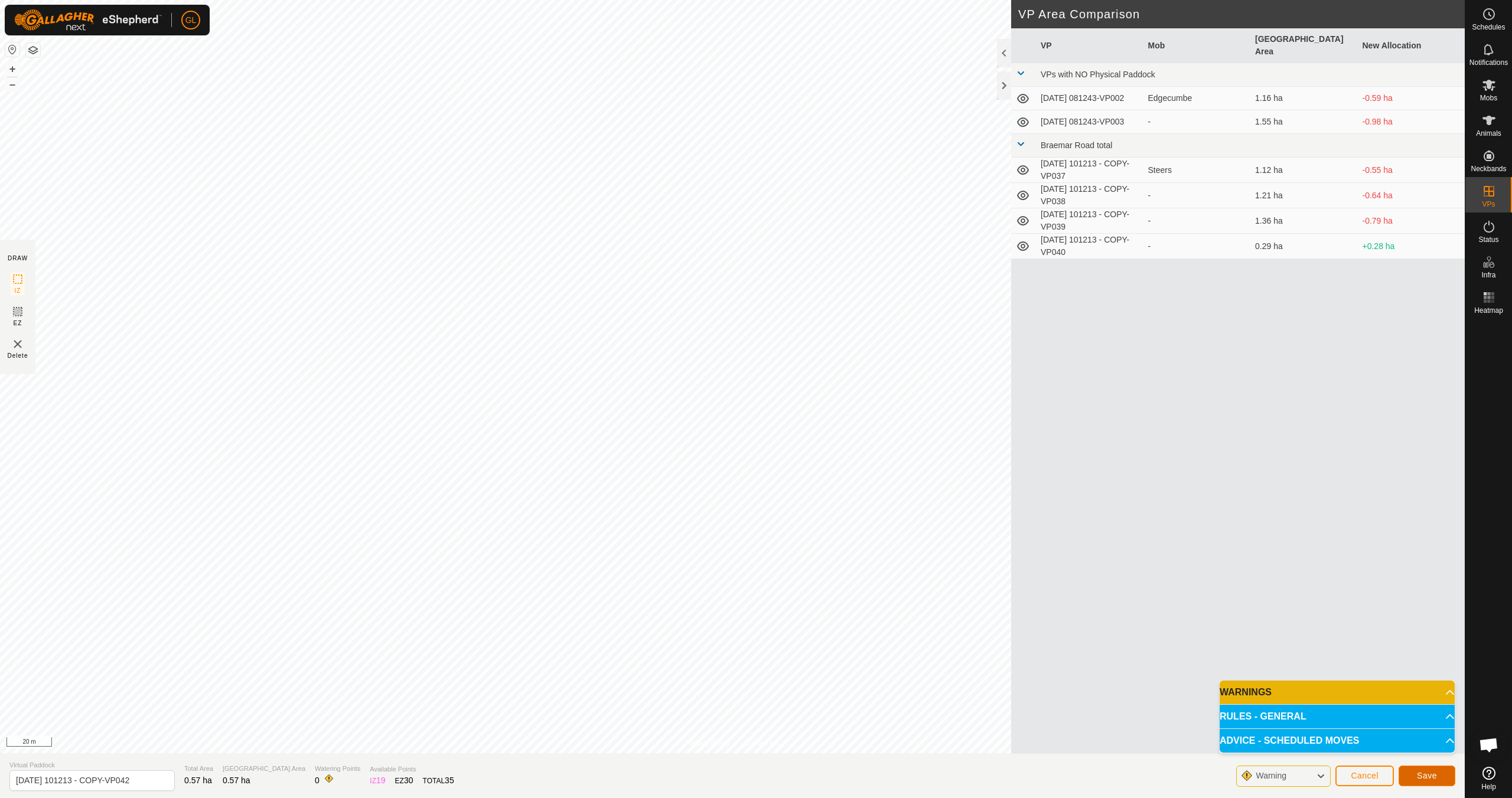
click at [1438, 773] on button "Save" at bounding box center [1427, 776] width 57 height 21
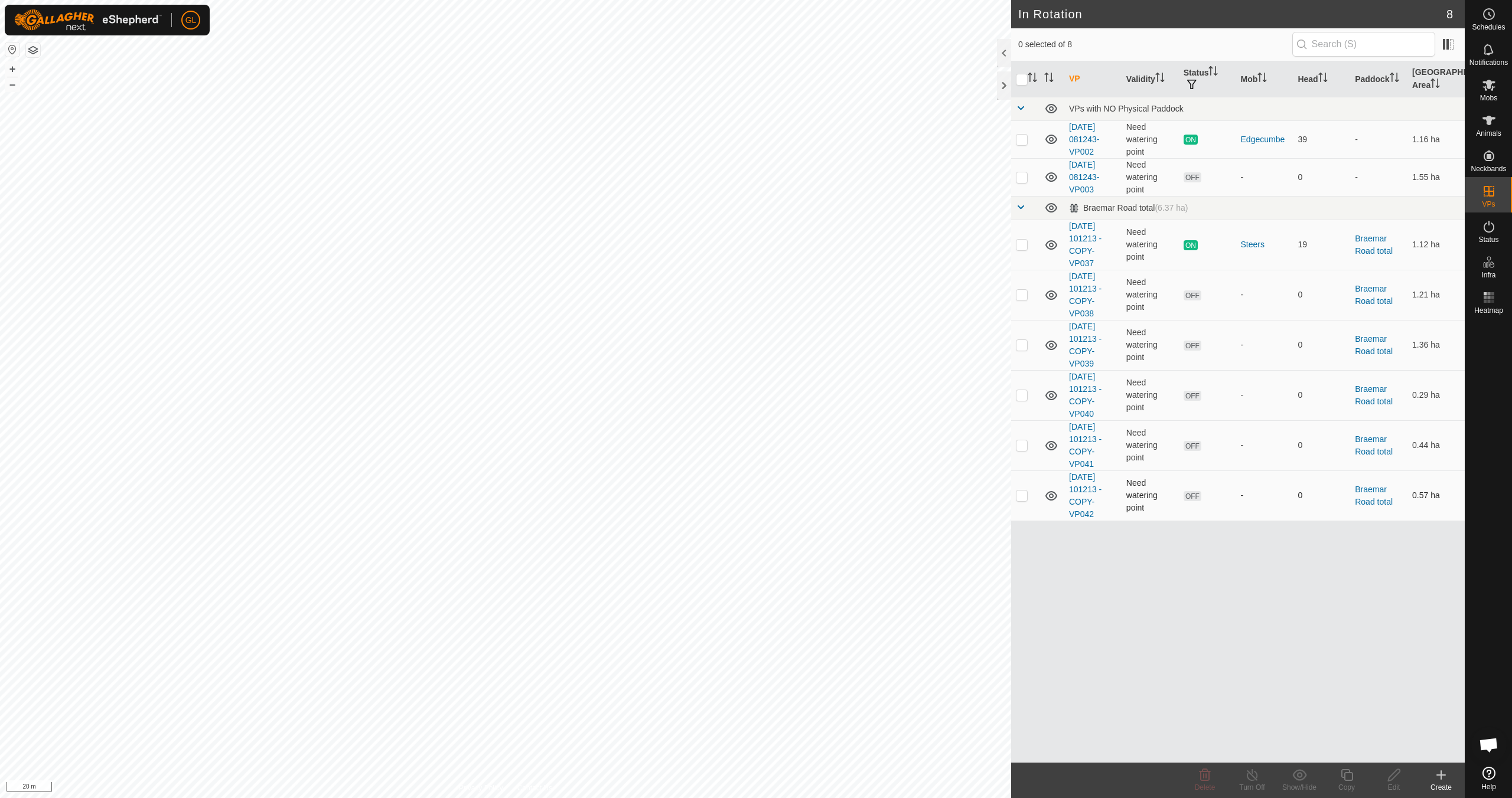
click at [1027, 495] on p-checkbox at bounding box center [1021, 495] width 12 height 10
checkbox input "true"
click at [1389, 777] on icon at bounding box center [1394, 775] width 15 height 14
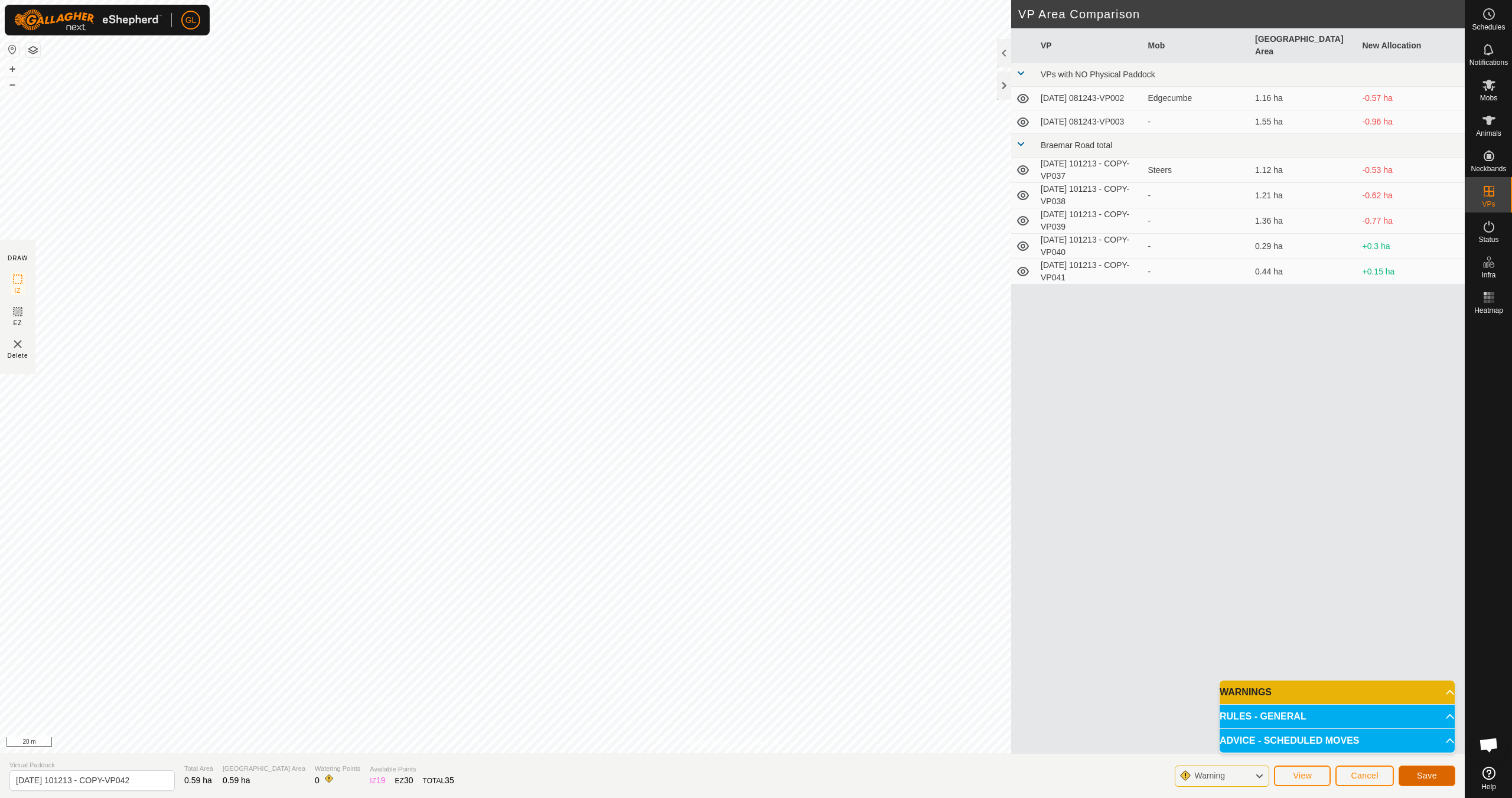
click at [1428, 775] on span "Save" at bounding box center [1427, 776] width 20 height 10
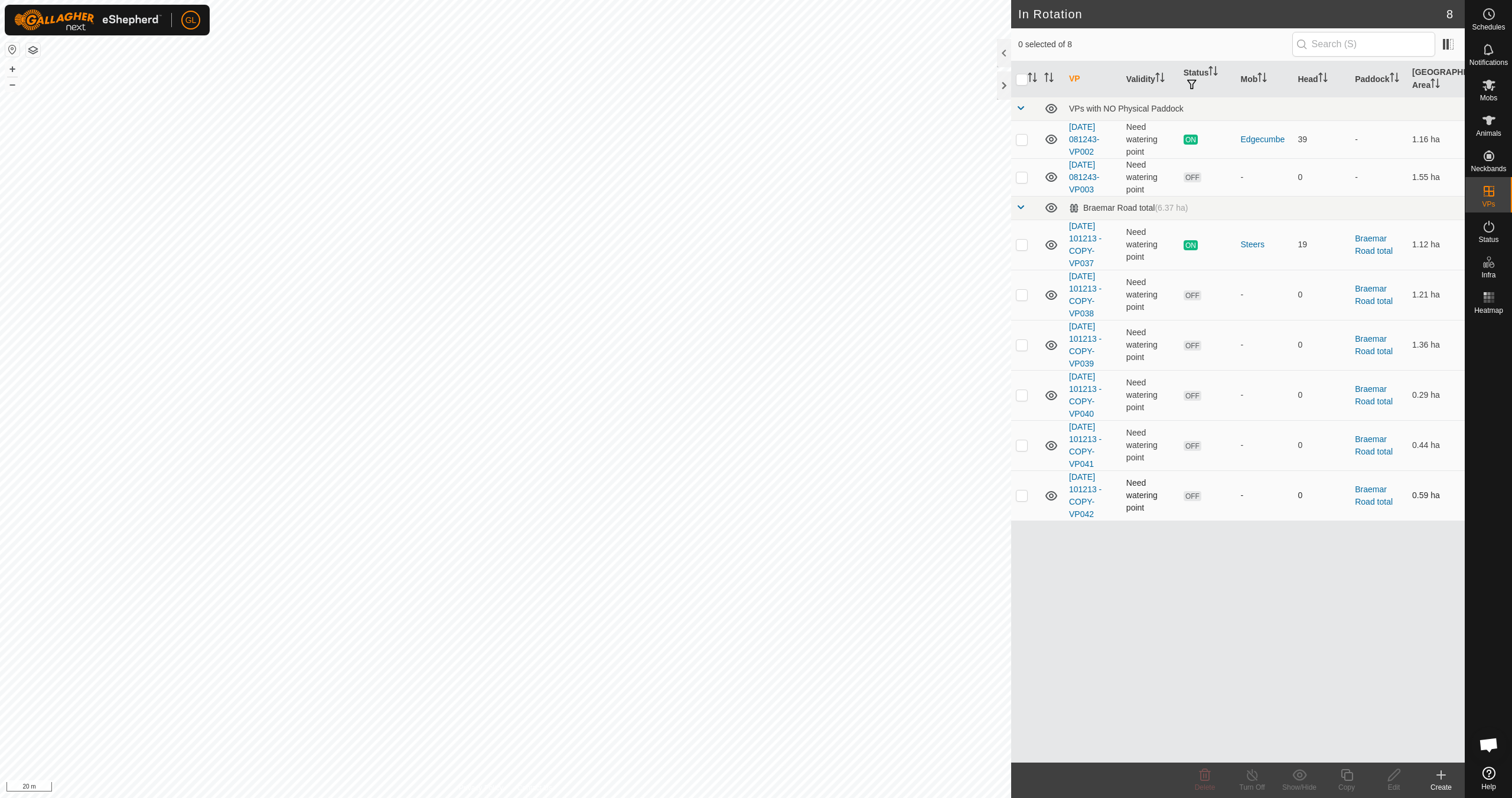
click at [1026, 498] on p-checkbox at bounding box center [1021, 495] width 12 height 10
checkbox input "true"
click at [1392, 773] on icon at bounding box center [1394, 775] width 12 height 12
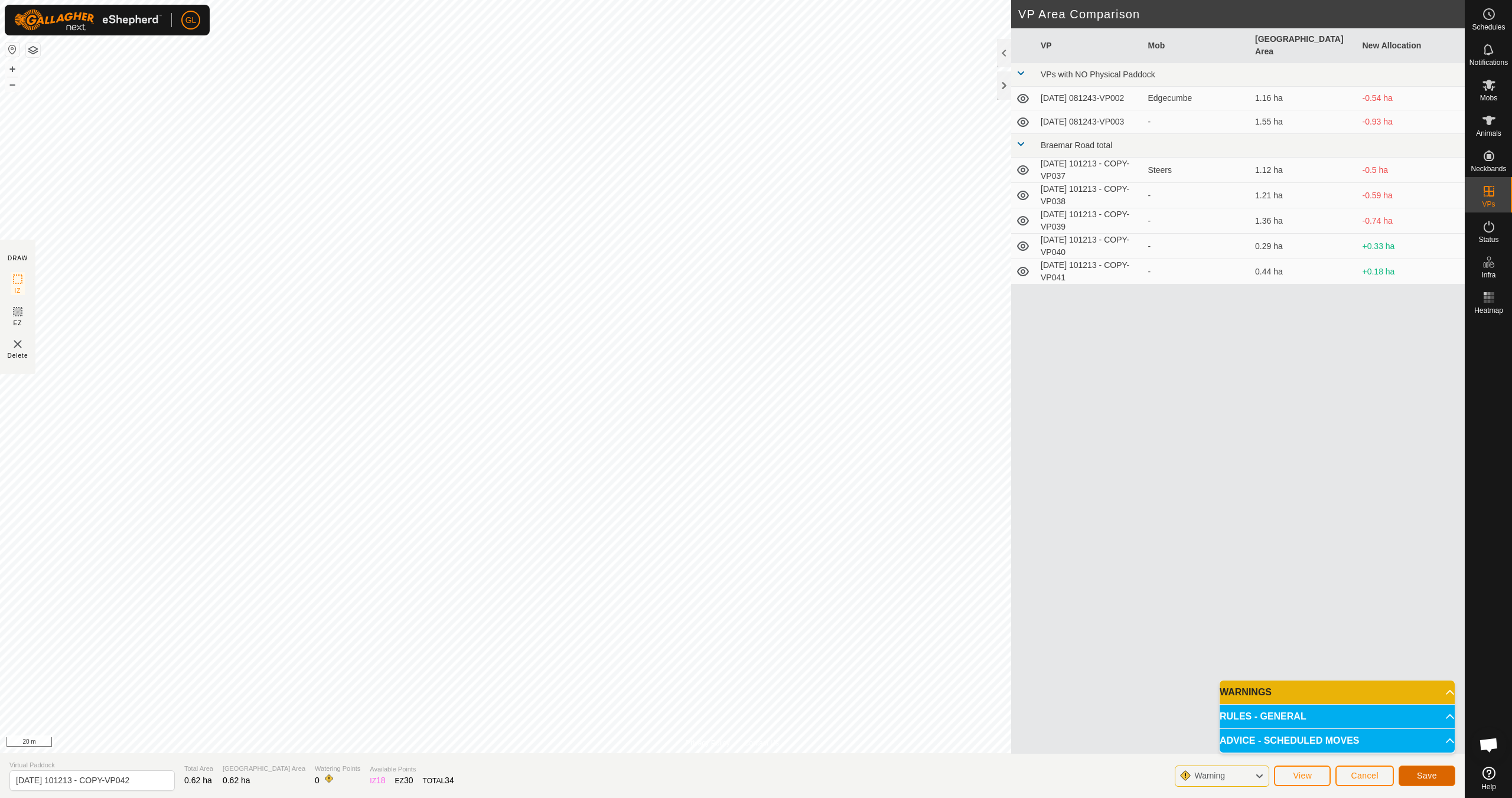
click at [1423, 777] on span "Save" at bounding box center [1427, 776] width 20 height 10
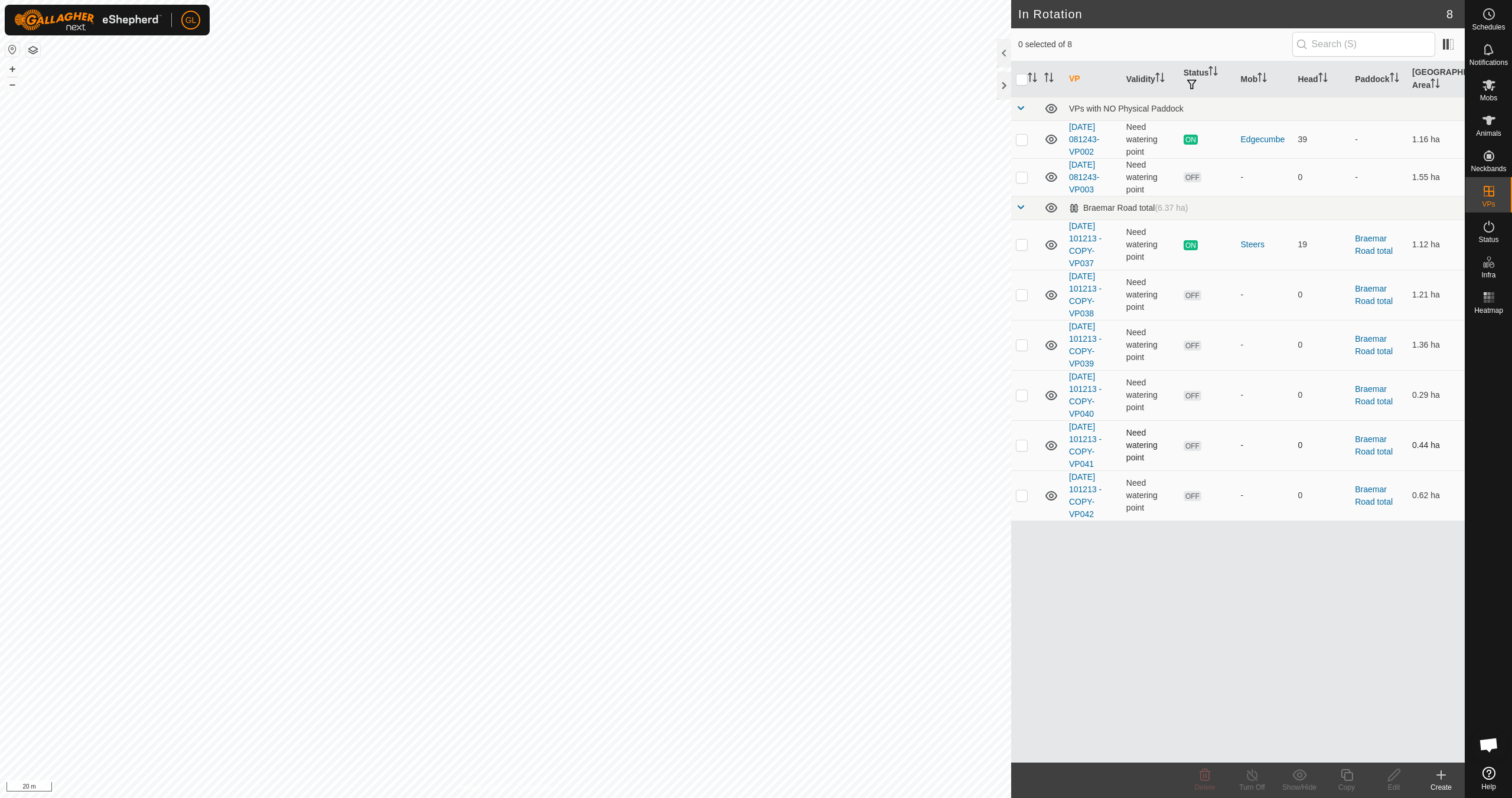
click at [1023, 449] on p-checkbox at bounding box center [1021, 445] width 12 height 10
checkbox input "true"
click at [1389, 778] on icon at bounding box center [1394, 775] width 15 height 14
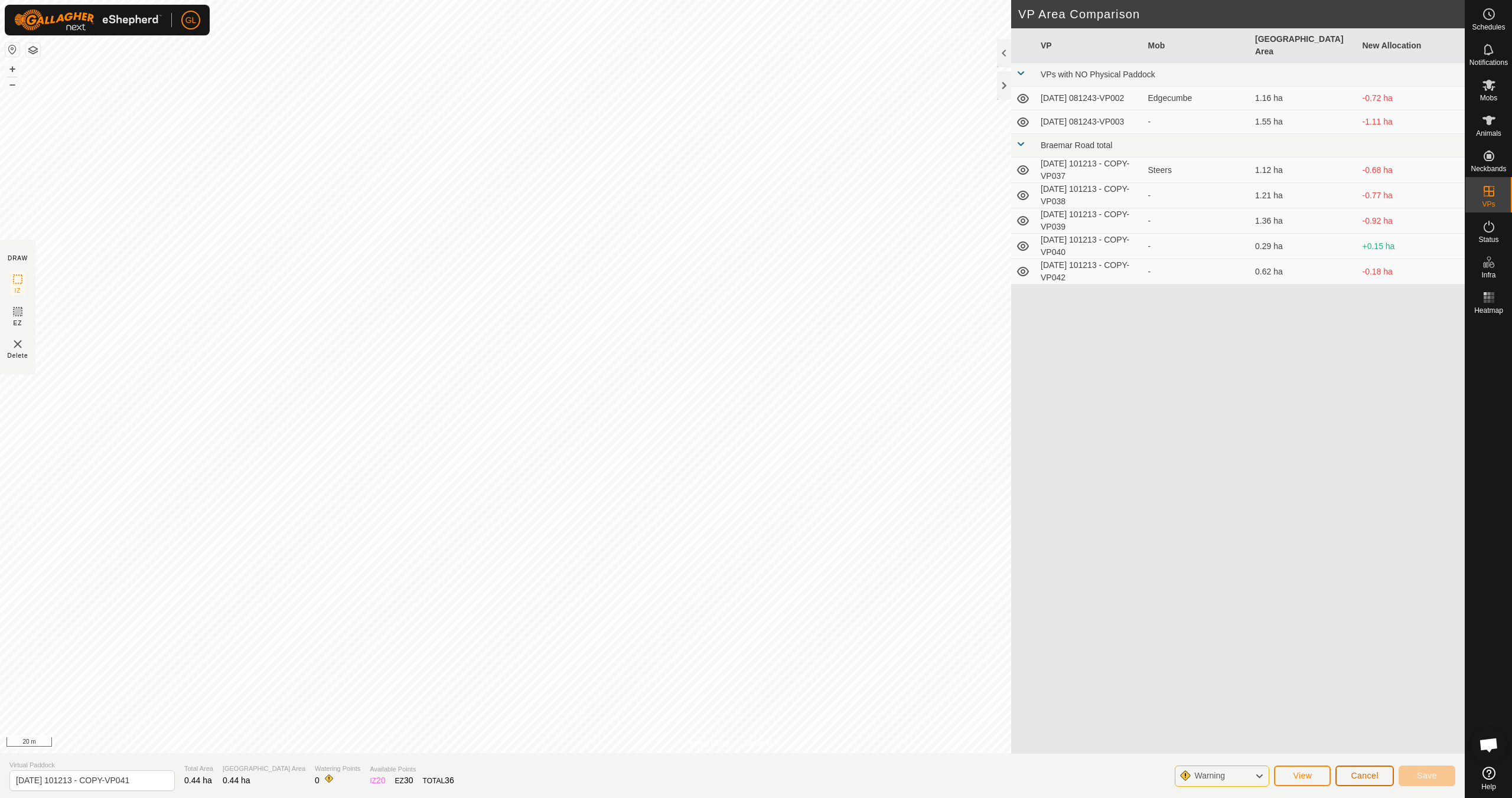
click at [1353, 773] on span "Cancel" at bounding box center [1364, 776] width 28 height 10
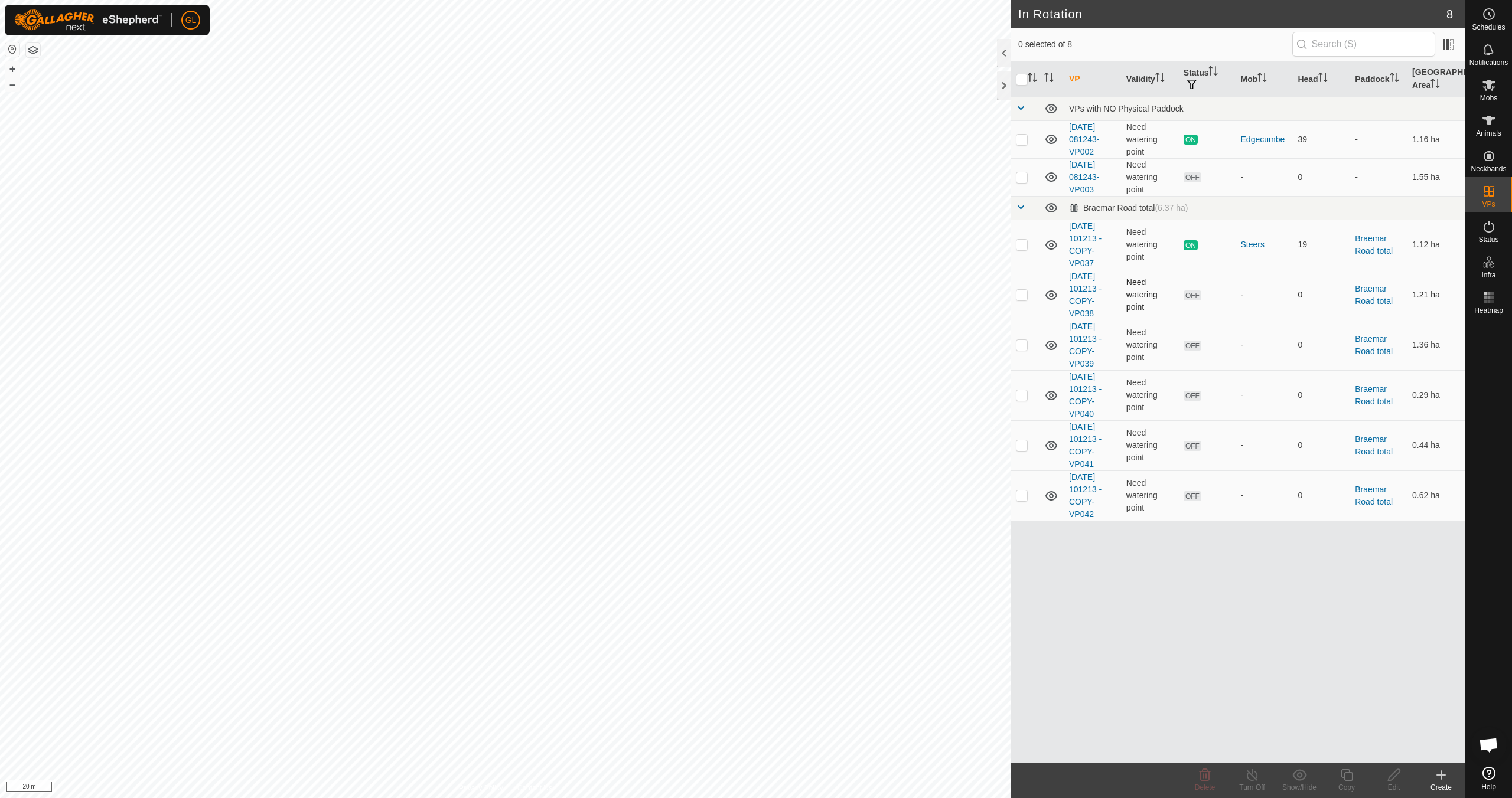
click at [1020, 295] on p-checkbox at bounding box center [1021, 294] width 12 height 10
click at [1020, 294] on p-checkbox at bounding box center [1021, 294] width 12 height 10
checkbox input "false"
click at [1024, 346] on p-checkbox at bounding box center [1021, 345] width 12 height 10
checkbox input "true"
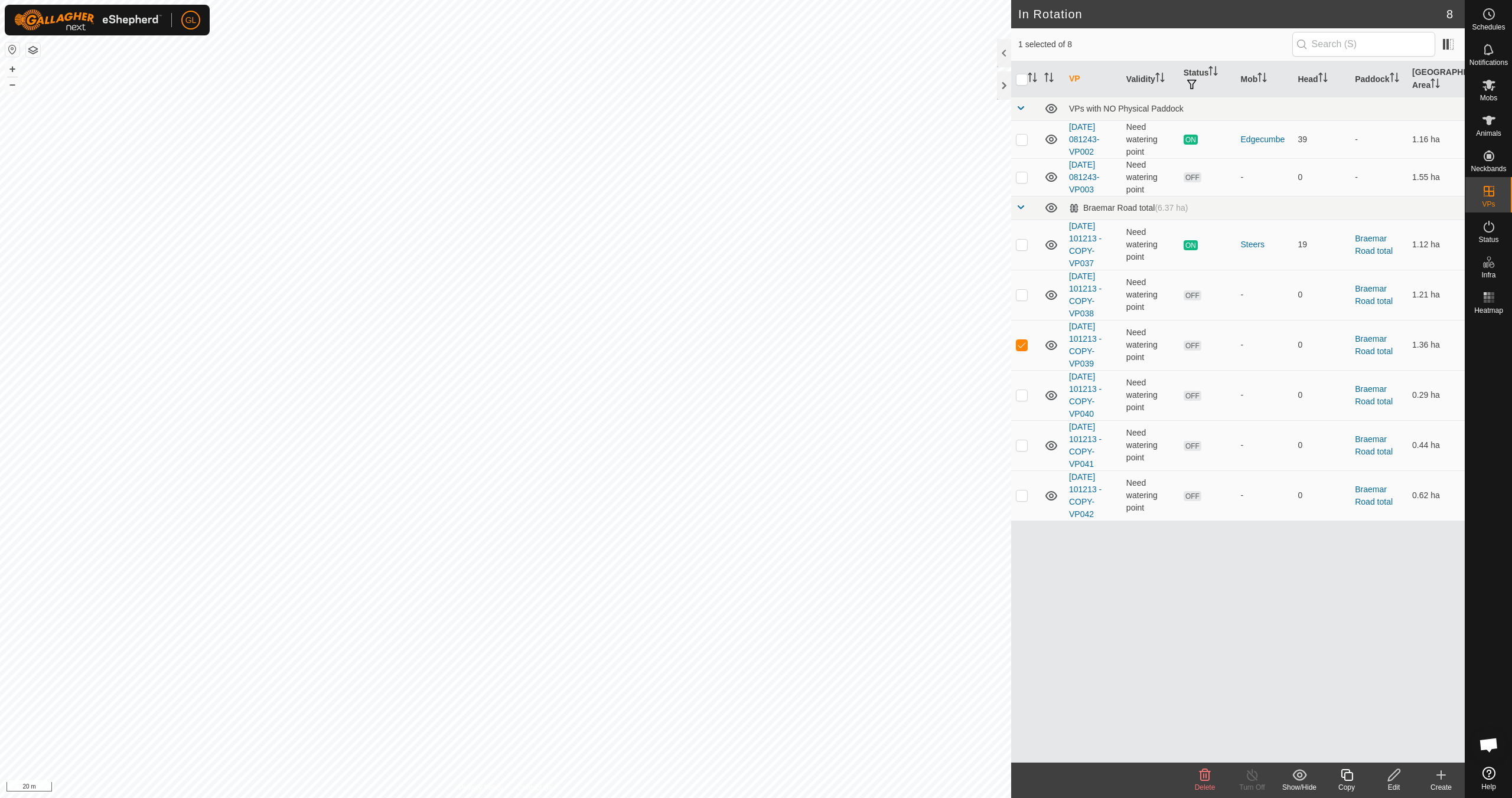
click at [1391, 779] on icon at bounding box center [1394, 775] width 12 height 12
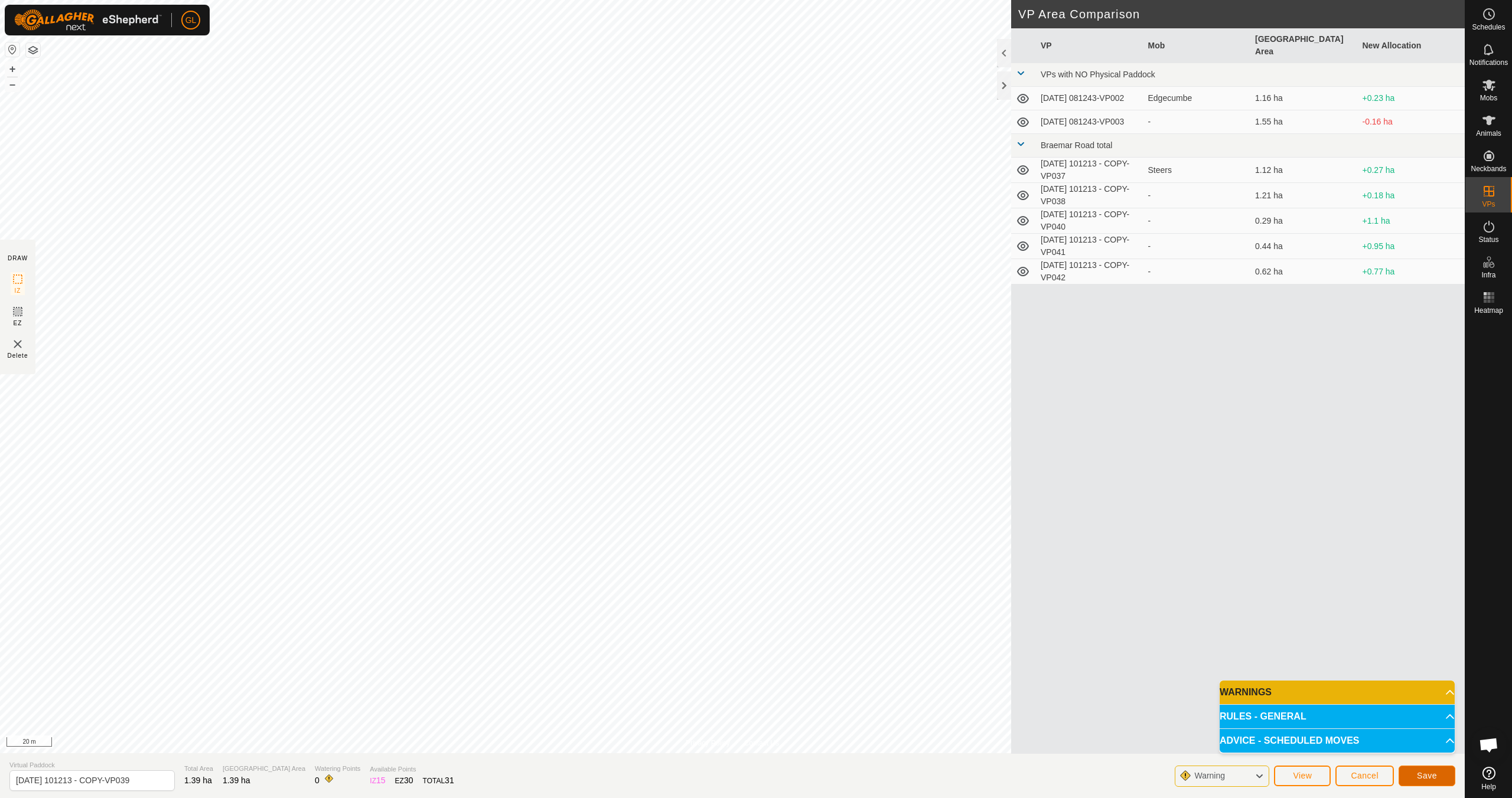
click at [1421, 774] on span "Save" at bounding box center [1427, 776] width 20 height 10
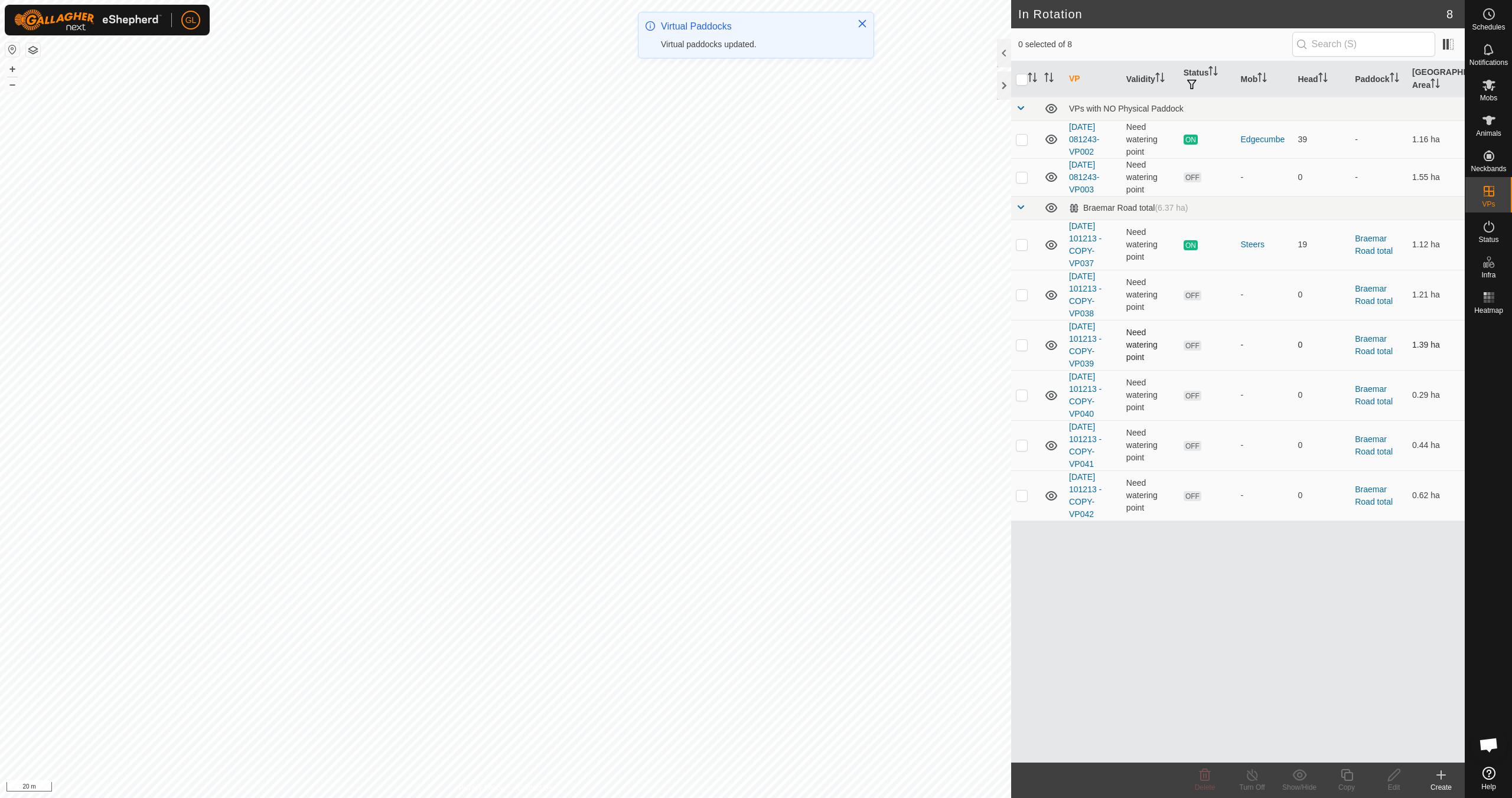
click at [1021, 345] on p-checkbox at bounding box center [1021, 345] width 12 height 10
checkbox input "true"
click at [1395, 783] on div "Edit" at bounding box center [1394, 787] width 48 height 11
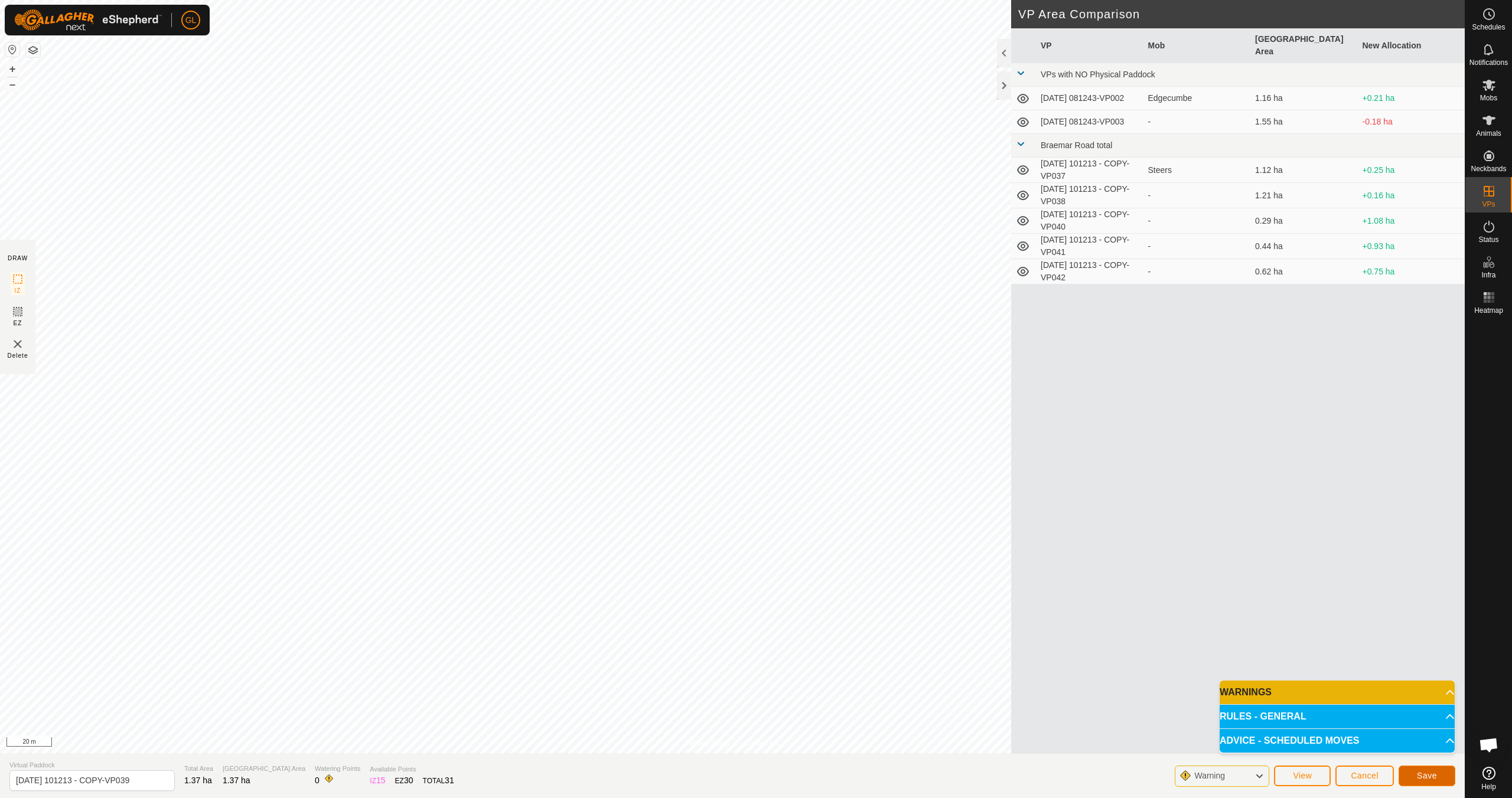
click at [1422, 774] on span "Save" at bounding box center [1427, 776] width 20 height 10
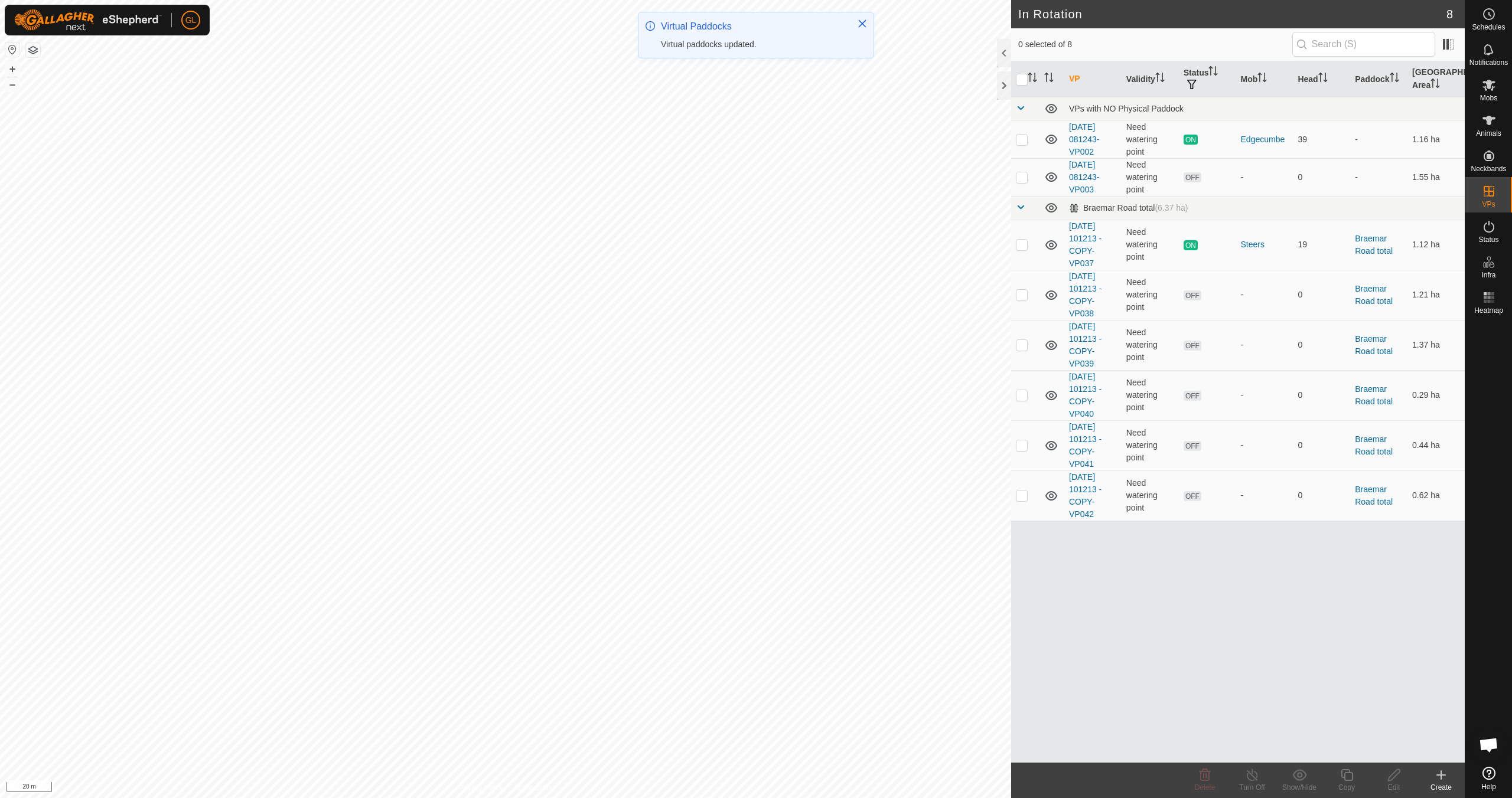
click at [1022, 347] on p-checkbox at bounding box center [1021, 345] width 12 height 10
checkbox input "true"
click at [1405, 781] on edit-svg-icon at bounding box center [1394, 775] width 48 height 14
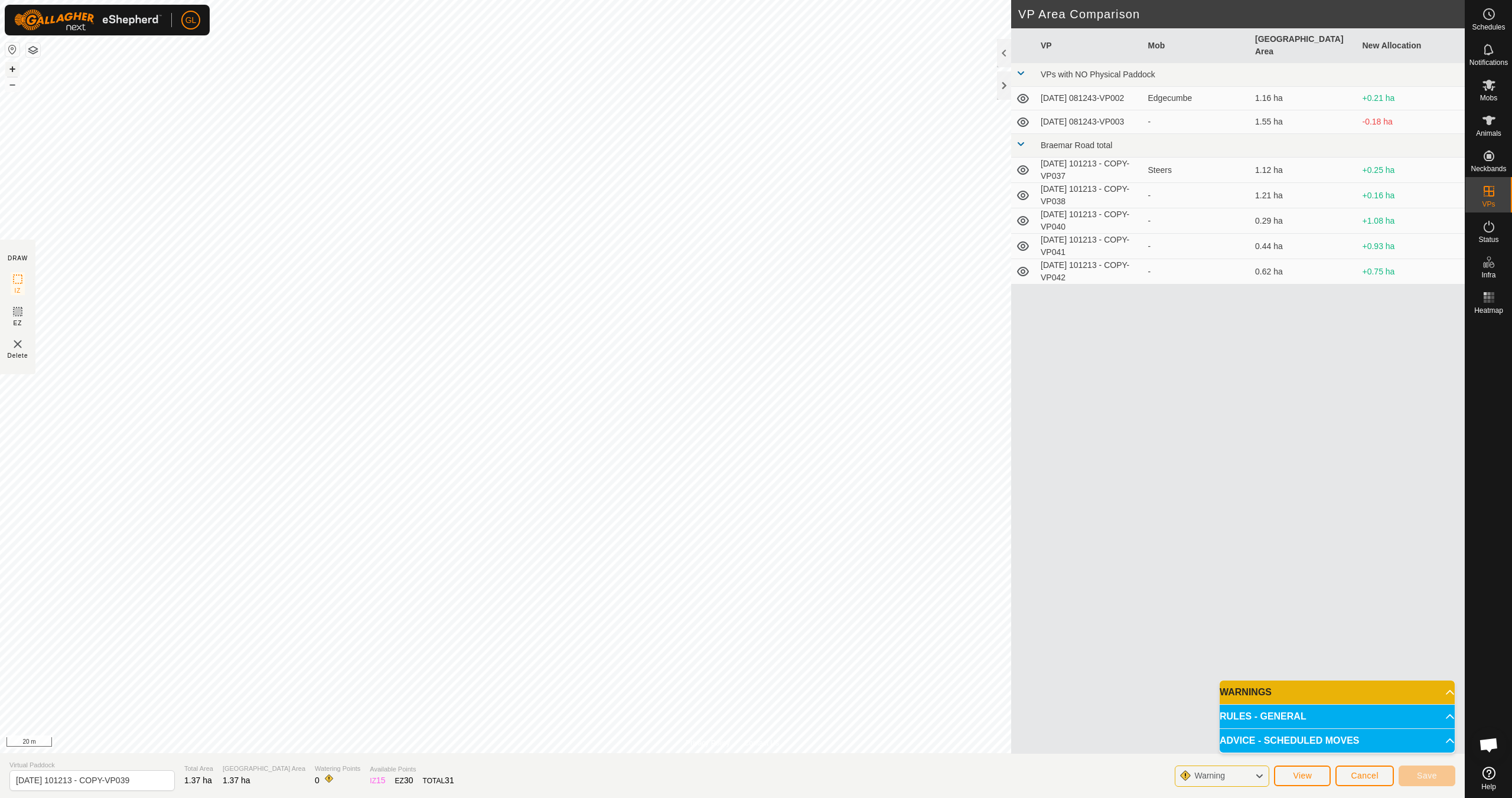
click at [17, 69] on button "+" at bounding box center [12, 69] width 14 height 14
click at [1426, 777] on span "Save" at bounding box center [1427, 776] width 20 height 10
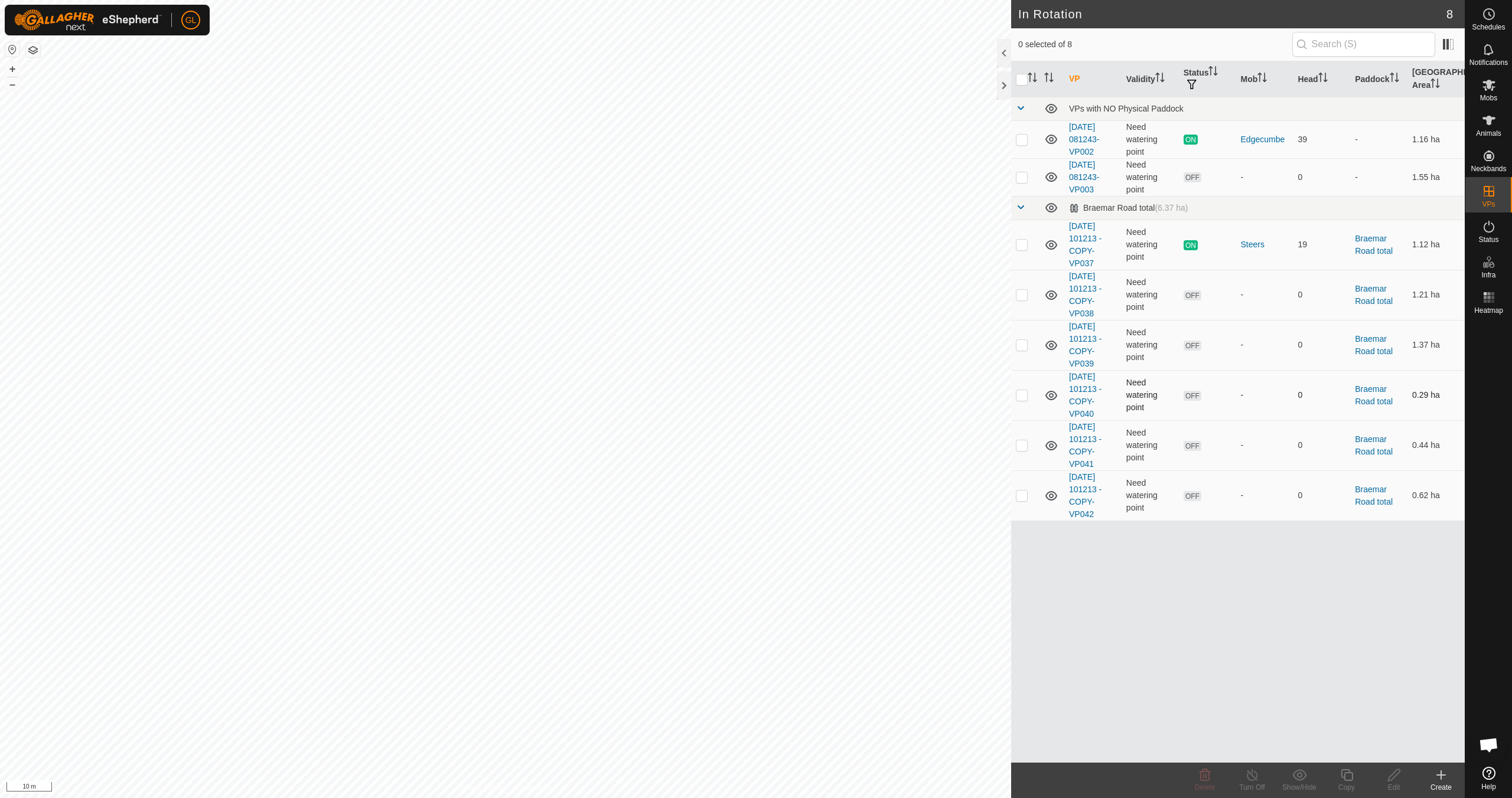
click at [1020, 395] on p-checkbox at bounding box center [1021, 395] width 12 height 10
checkbox input "true"
click at [1394, 783] on div "Edit" at bounding box center [1394, 787] width 48 height 11
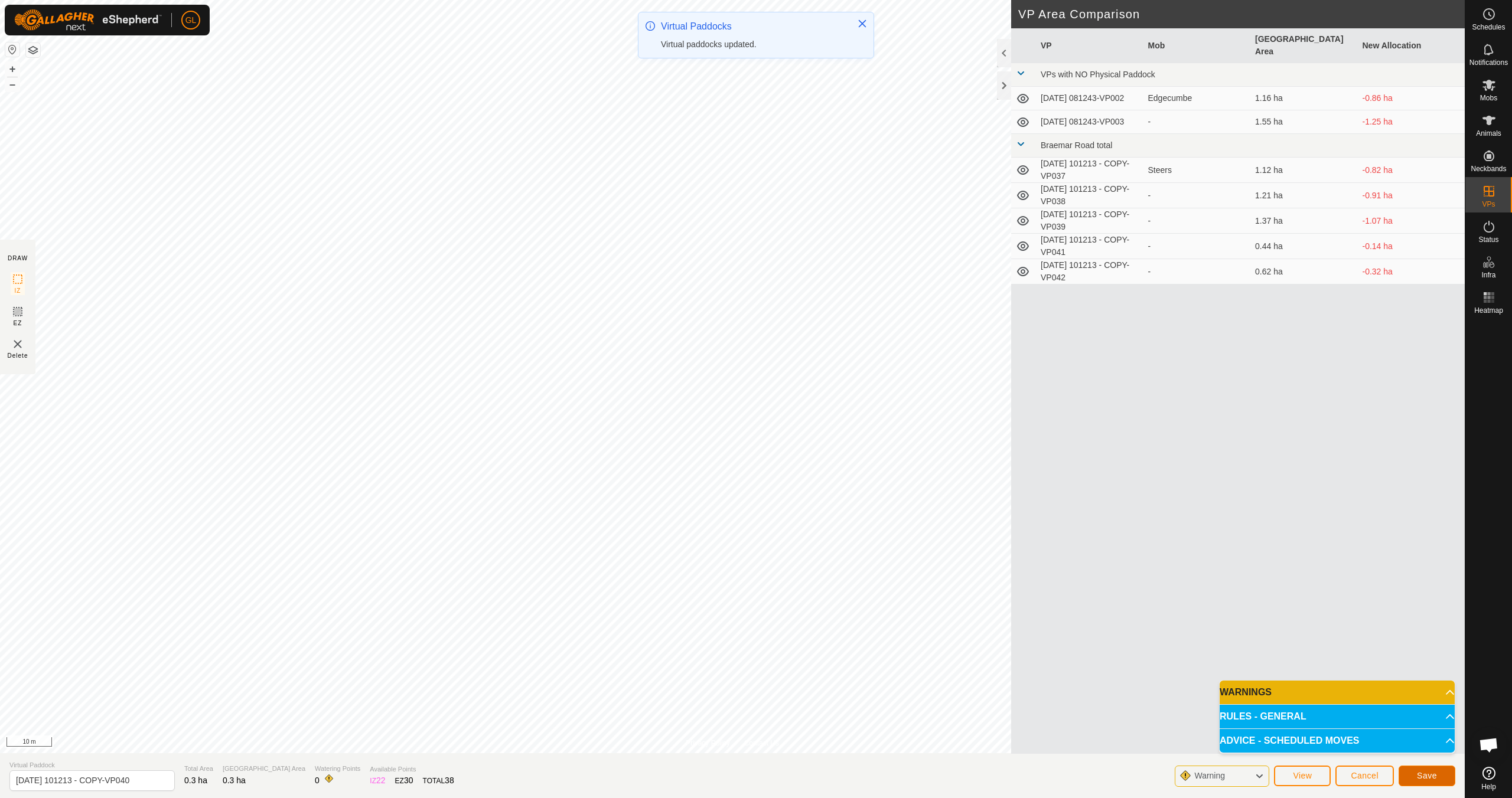
click at [1422, 776] on span "Save" at bounding box center [1427, 776] width 20 height 10
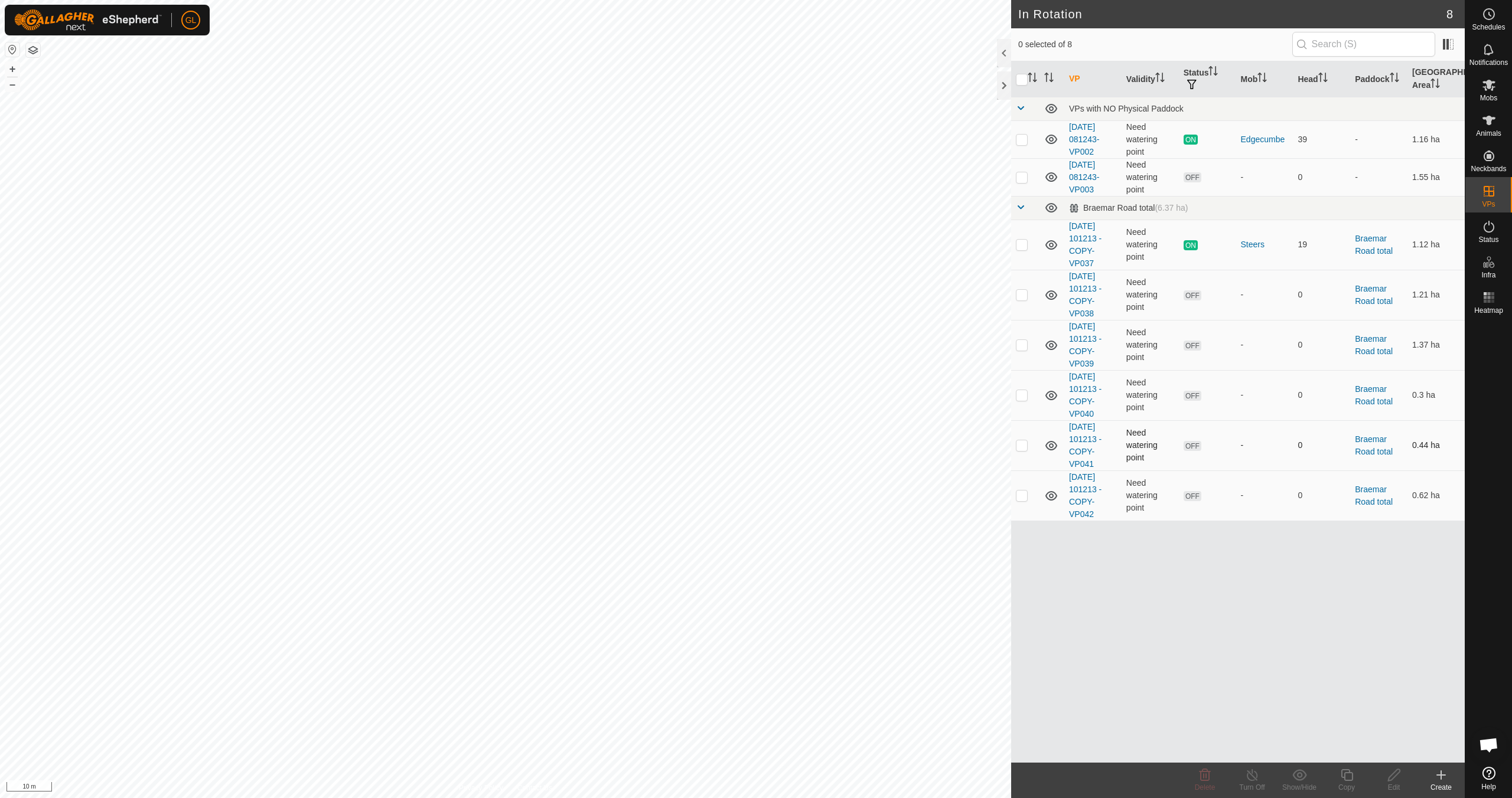
click at [1024, 444] on p-checkbox at bounding box center [1021, 445] width 12 height 10
checkbox input "true"
click at [1389, 778] on icon at bounding box center [1394, 775] width 15 height 14
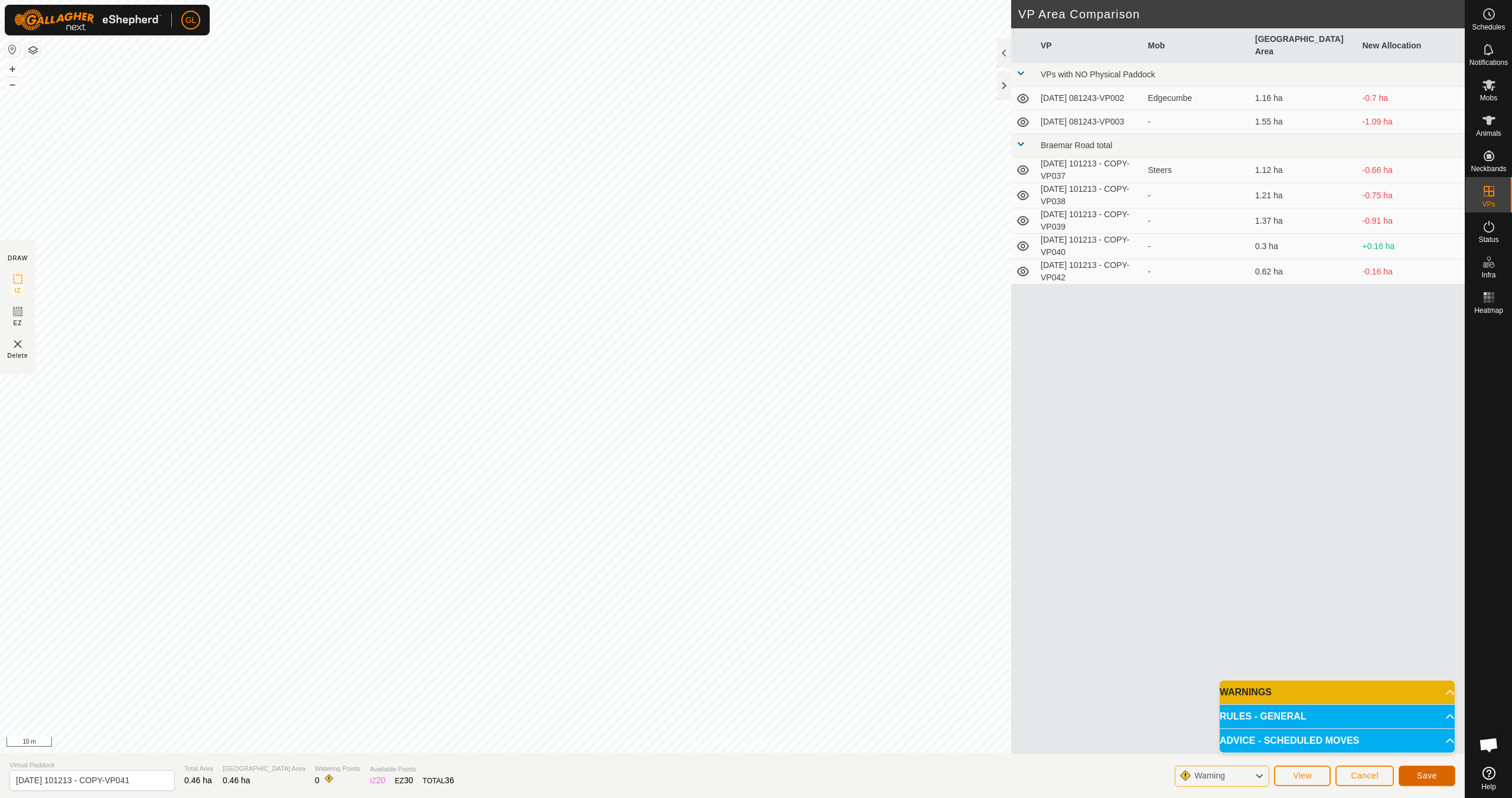
click at [1438, 777] on button "Save" at bounding box center [1427, 776] width 57 height 21
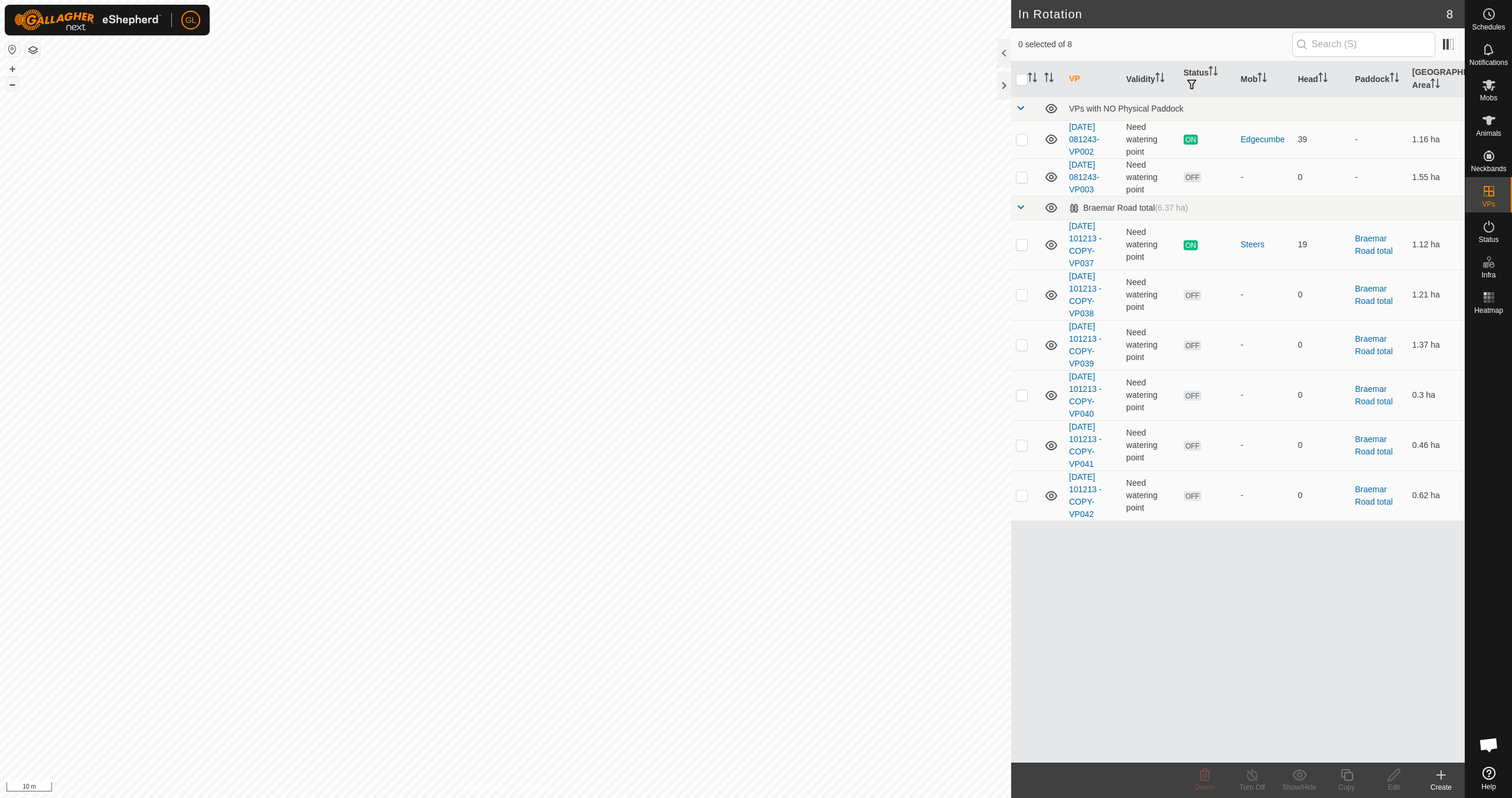
click at [17, 84] on button "–" at bounding box center [12, 84] width 14 height 14
click at [18, 85] on button "–" at bounding box center [12, 84] width 14 height 14
